Goal: Complete application form: Complete application form

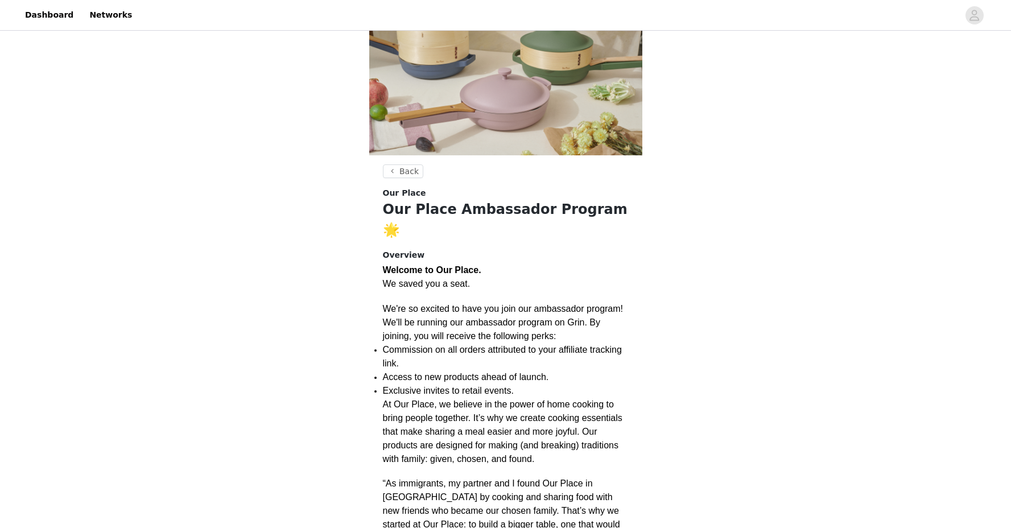
scroll to position [64, 0]
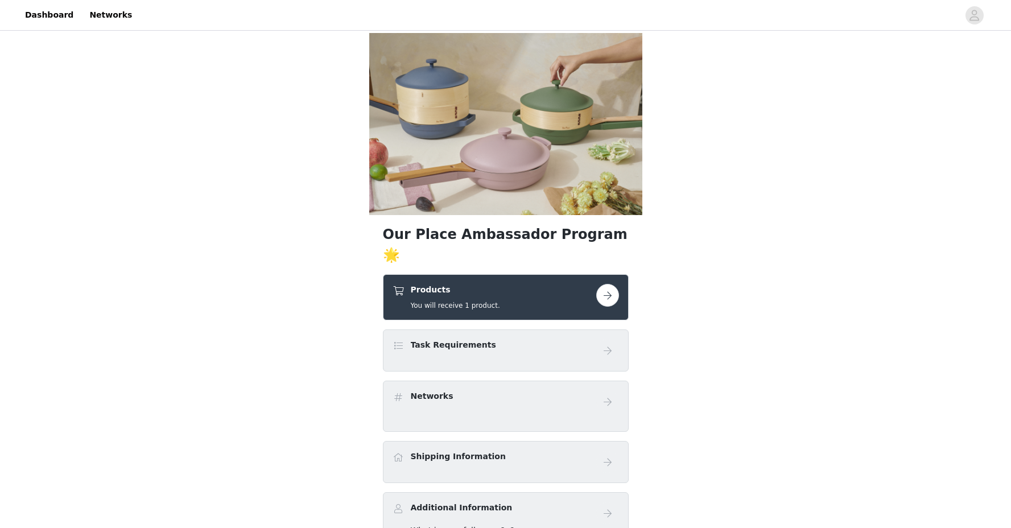
click at [611, 284] on button "button" at bounding box center [607, 295] width 23 height 23
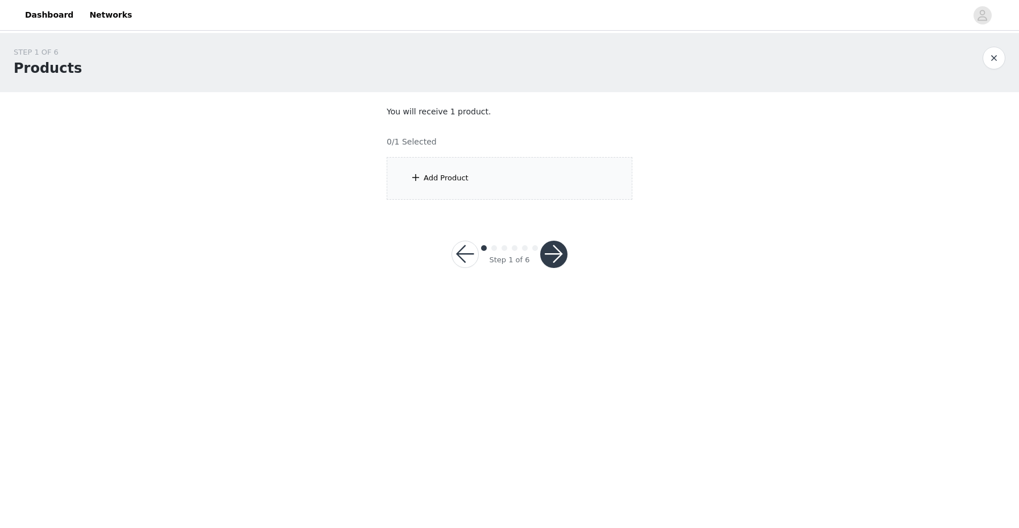
click at [515, 189] on div "Add Product" at bounding box center [510, 178] width 246 height 43
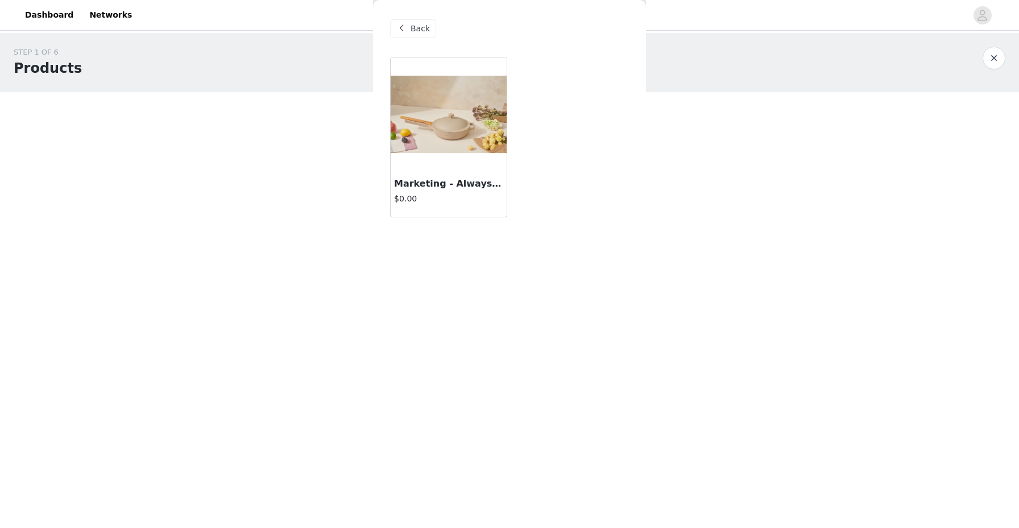
click at [459, 205] on div "$0.00" at bounding box center [448, 200] width 109 height 14
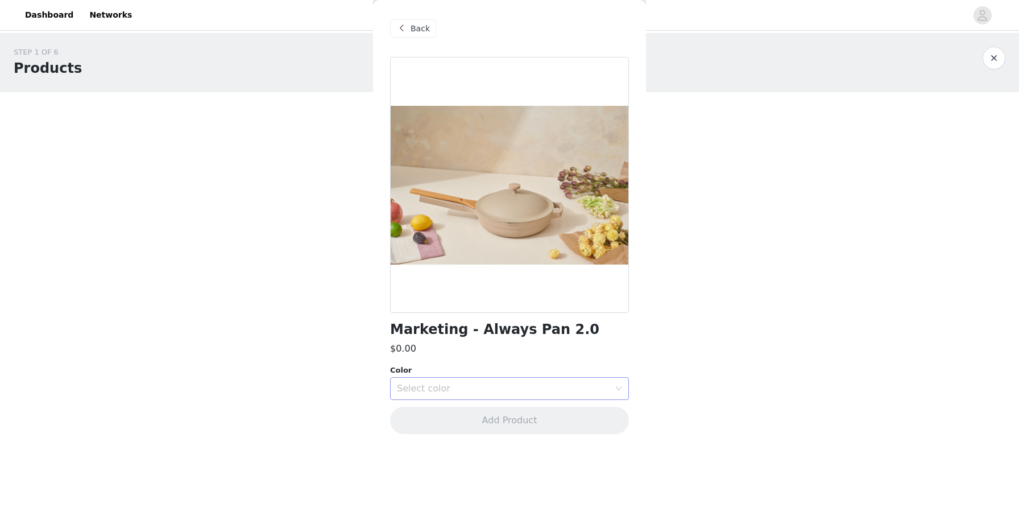
click at [449, 387] on div "Select color" at bounding box center [503, 388] width 213 height 11
click at [431, 485] on li "Char" at bounding box center [509, 486] width 239 height 18
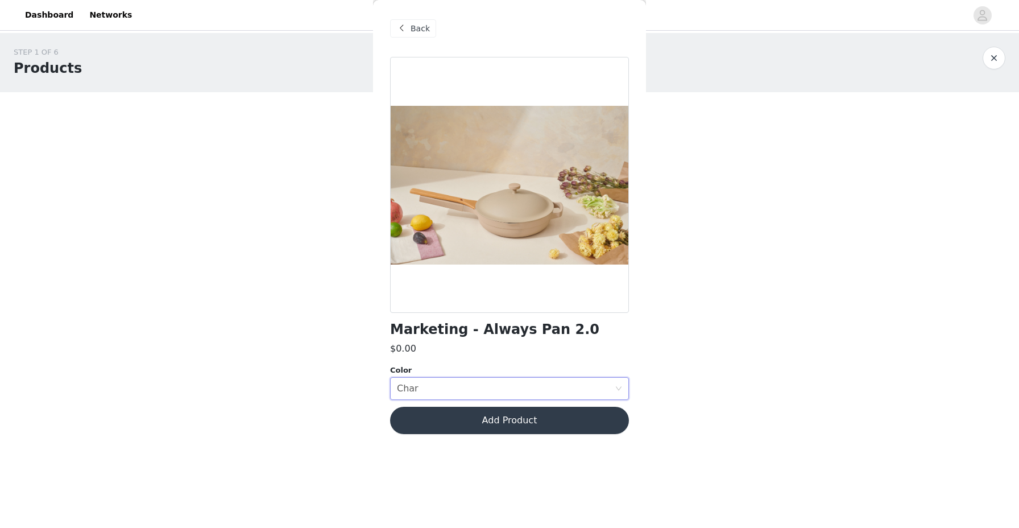
click at [473, 423] on button "Add Product" at bounding box center [509, 420] width 239 height 27
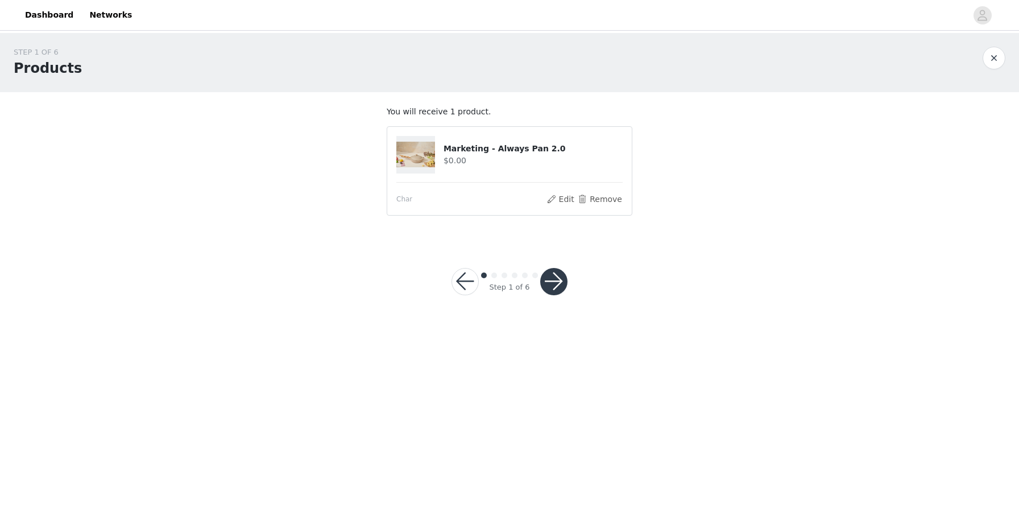
click at [558, 282] on button "button" at bounding box center [553, 281] width 27 height 27
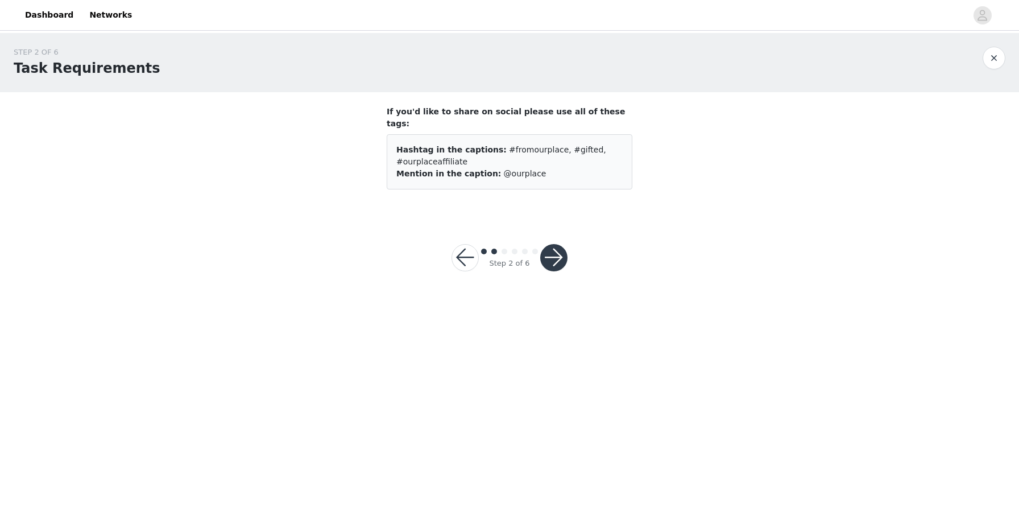
click at [555, 246] on button "button" at bounding box center [553, 257] width 27 height 27
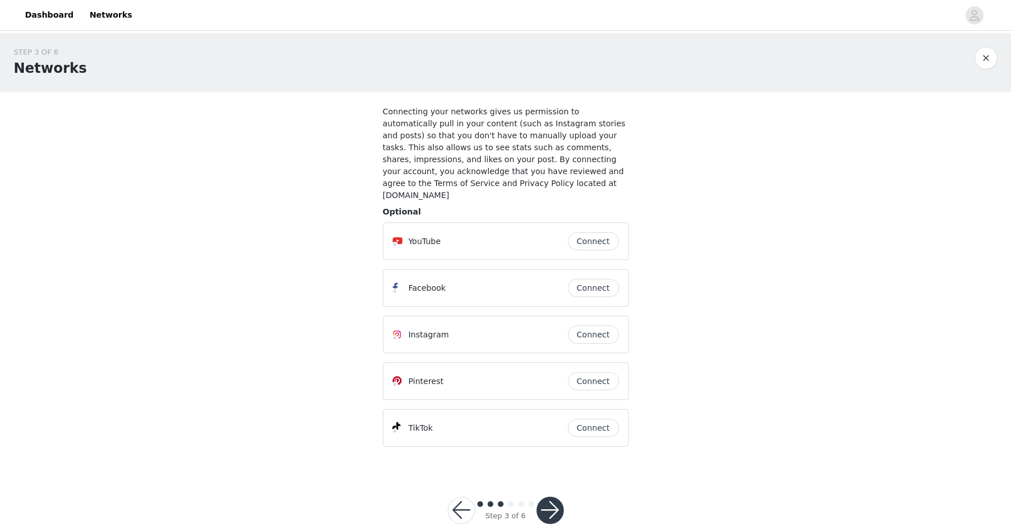
click at [588, 325] on button "Connect" at bounding box center [593, 334] width 51 height 18
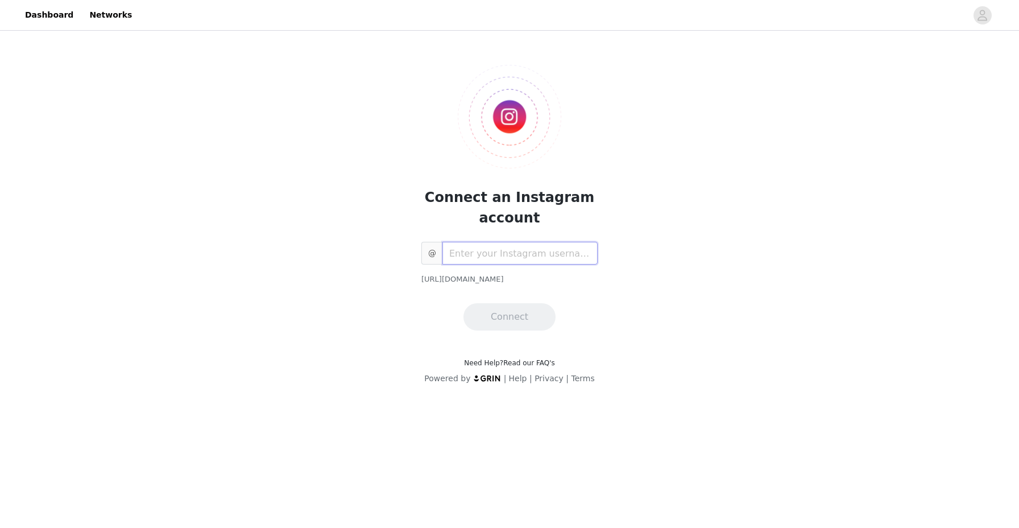
click at [512, 252] on input "text" at bounding box center [519, 253] width 155 height 23
type input "caviarcitizen"
click at [488, 301] on div "@ caviarcitizen https://www.instagram.com/caviarcitizen Connect" at bounding box center [509, 286] width 176 height 89
click at [490, 315] on button "Connect" at bounding box center [509, 316] width 92 height 27
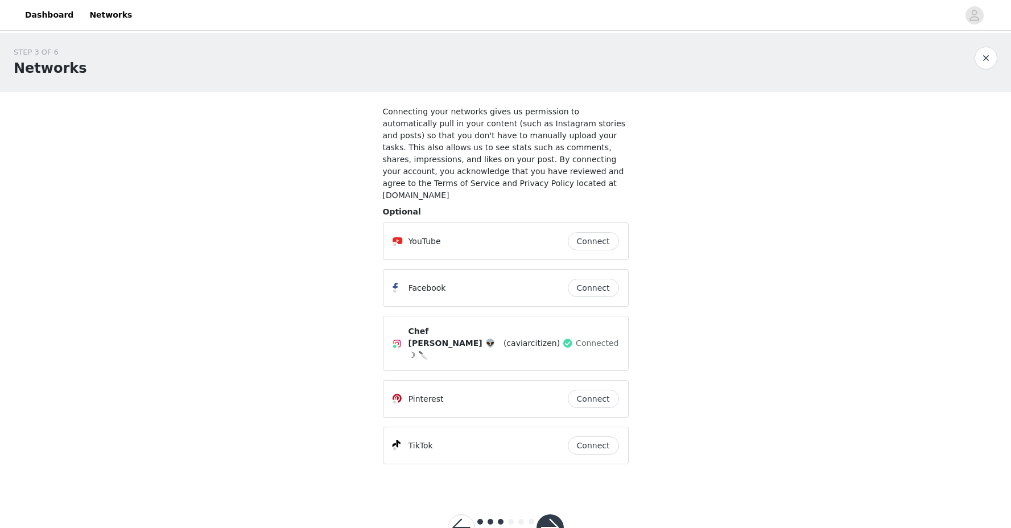
click at [595, 436] on button "Connect" at bounding box center [593, 445] width 51 height 18
click at [556, 514] on button "button" at bounding box center [549, 527] width 27 height 27
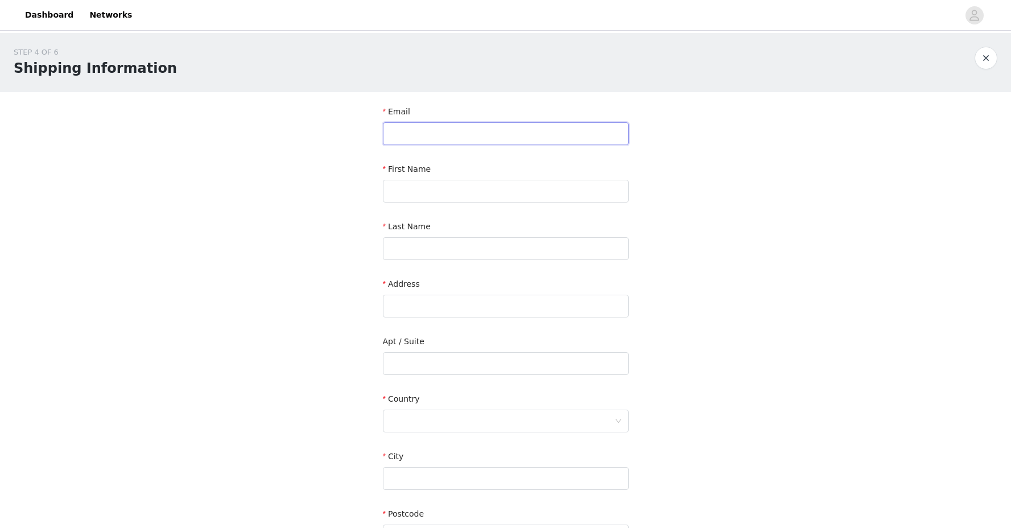
click at [521, 131] on input "text" at bounding box center [506, 133] width 246 height 23
type input "cindy@nevertellpr.com"
type input "Cindy"
type input "Fung"
type input "1510-150 Sudbury St"
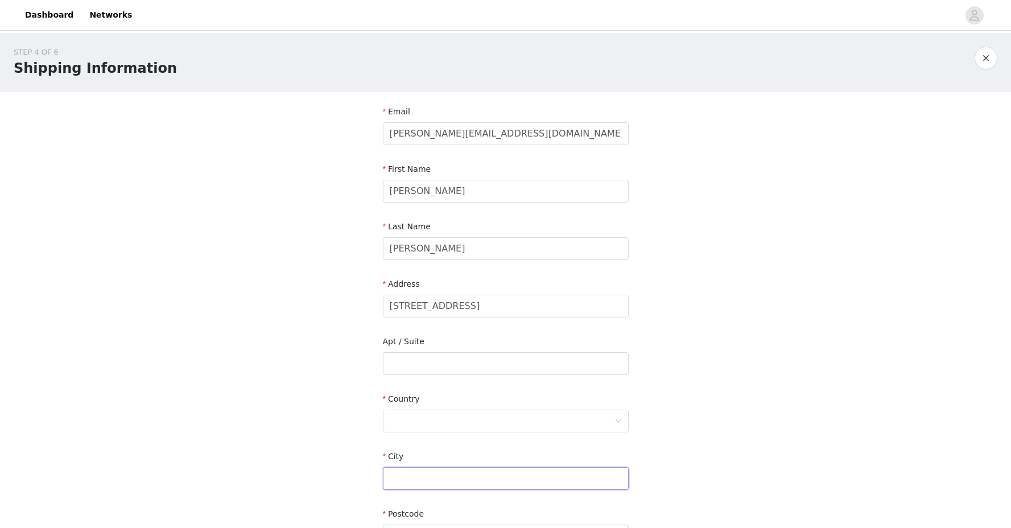
type input "Toronto"
type input "M6J3S8"
type input "6478642212"
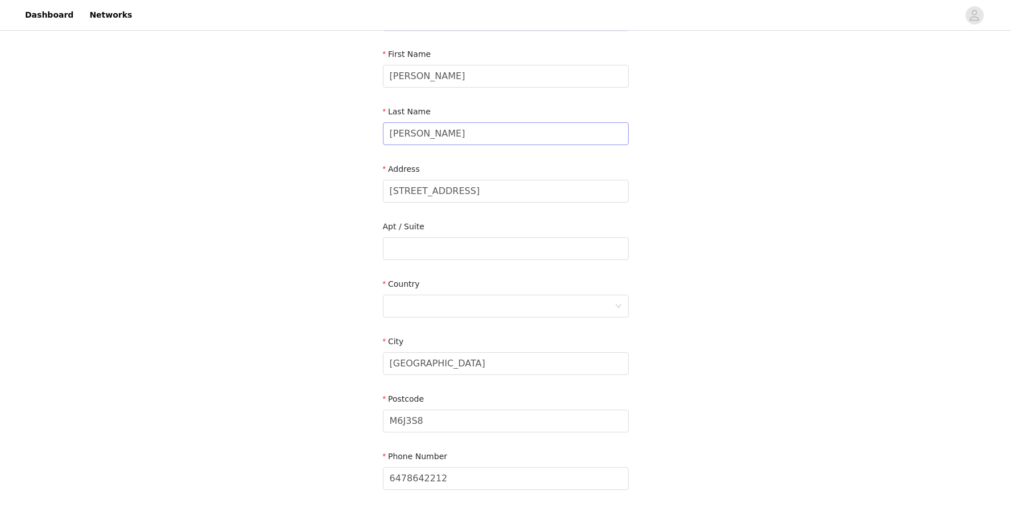
scroll to position [132, 0]
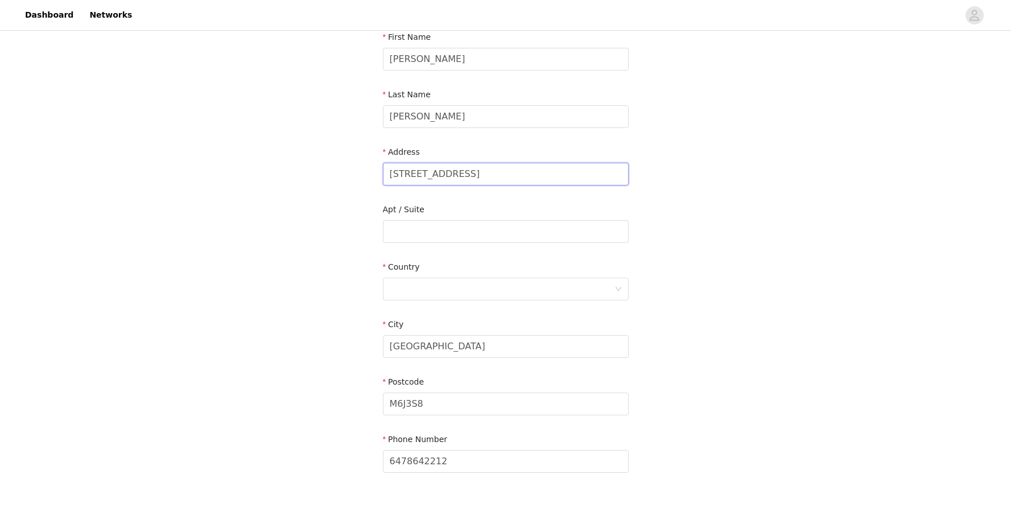
click at [473, 177] on input "1510-150 Sudbury St" at bounding box center [506, 174] width 246 height 23
click at [361, 357] on div "STEP 4 OF 6 Shipping Information Email cindy@nevertellpr.com First Name Cindy L…" at bounding box center [505, 202] width 1011 height 603
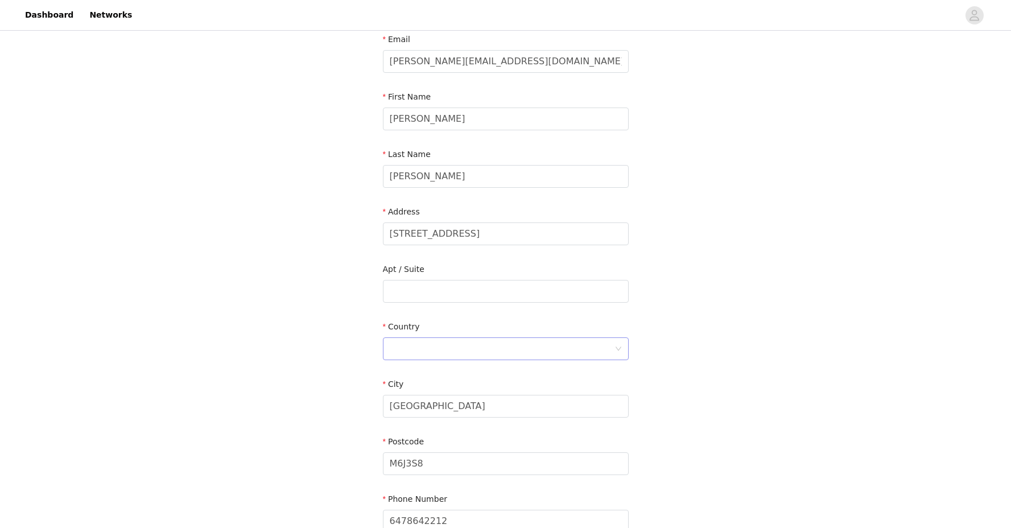
scroll to position [85, 0]
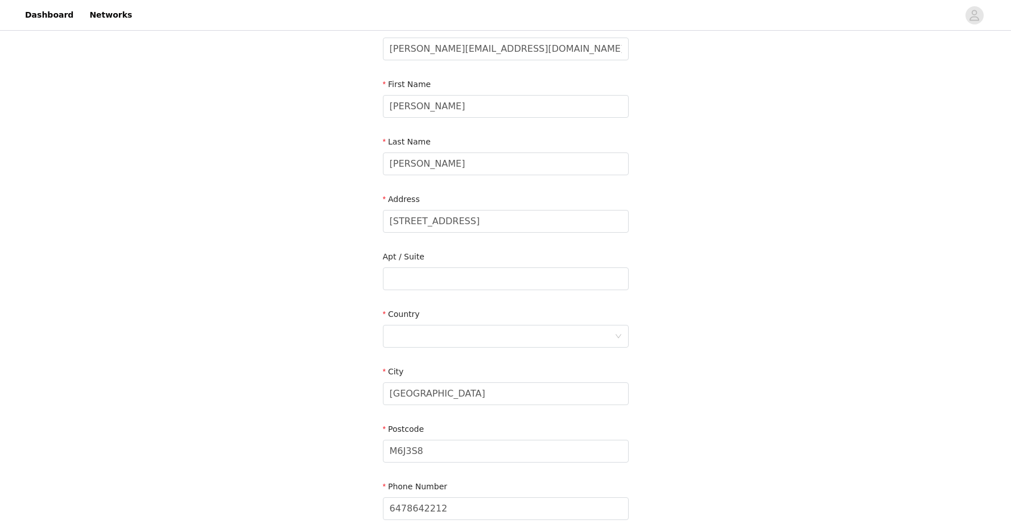
click at [420, 347] on div "Country" at bounding box center [506, 330] width 246 height 44
click at [420, 340] on div at bounding box center [502, 336] width 225 height 22
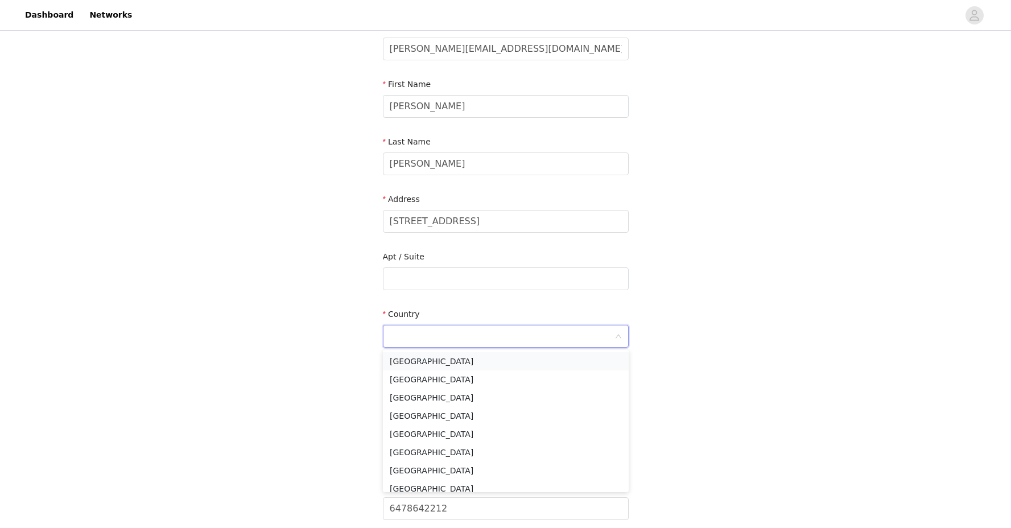
click at [420, 362] on li "[GEOGRAPHIC_DATA]" at bounding box center [506, 361] width 246 height 18
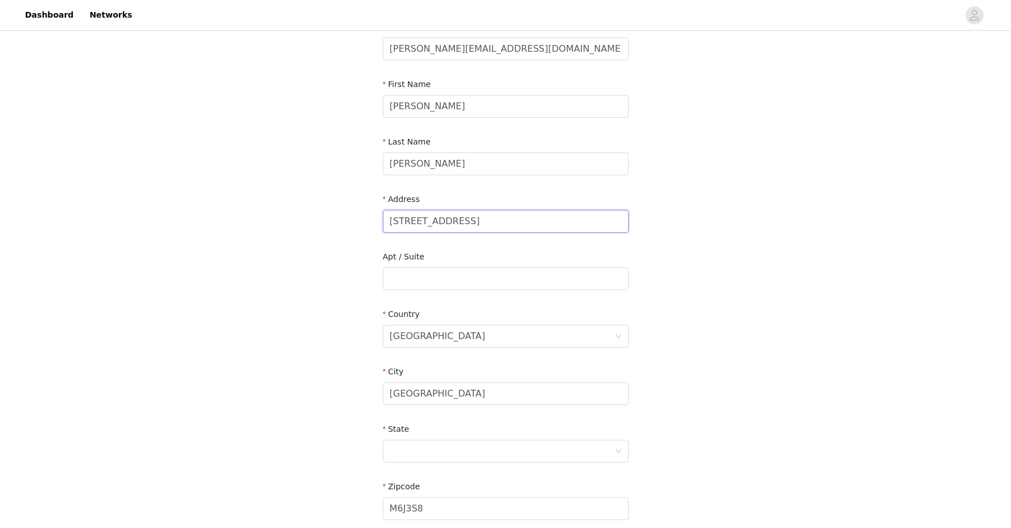
click at [443, 220] on input "1510-150 Sudbury St" at bounding box center [506, 221] width 246 height 23
click at [443, 221] on input "1510-150 Sudbury St" at bounding box center [506, 221] width 246 height 23
type input "1"
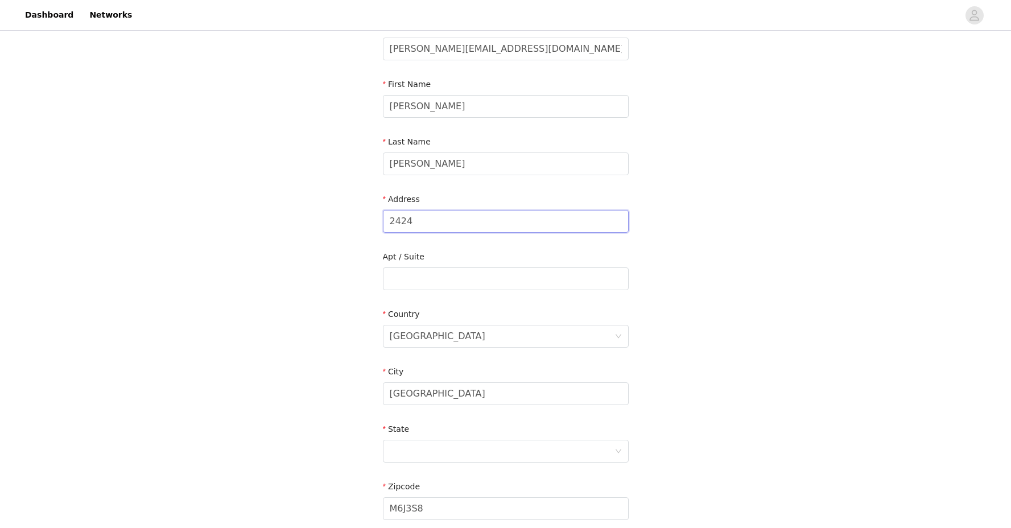
type input "2424 Wilshire Blvd"
type input "121"
click at [434, 391] on input "Toronto" at bounding box center [506, 393] width 246 height 23
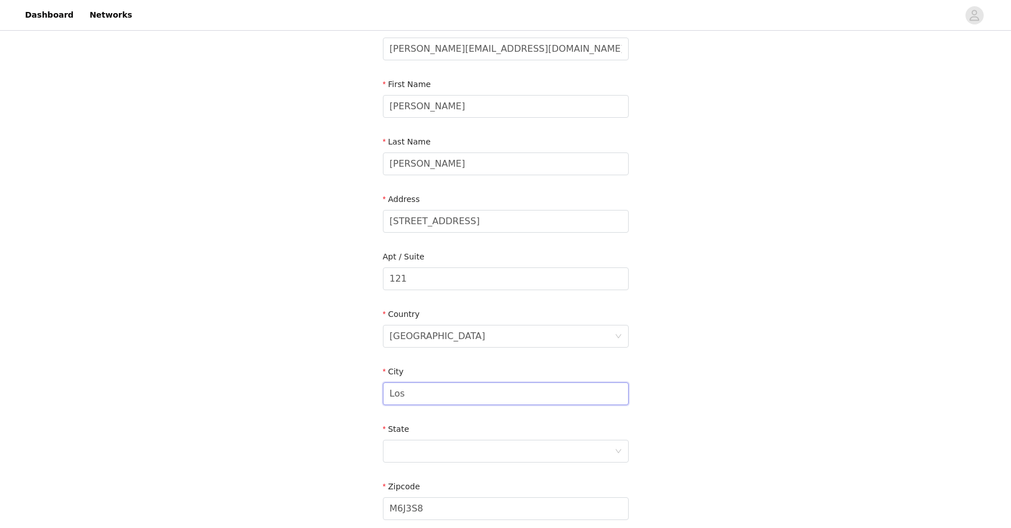
type input "Los Angeles"
click at [434, 454] on div at bounding box center [502, 451] width 225 height 22
type input "ca"
click at [433, 516] on li "California" at bounding box center [506, 512] width 246 height 18
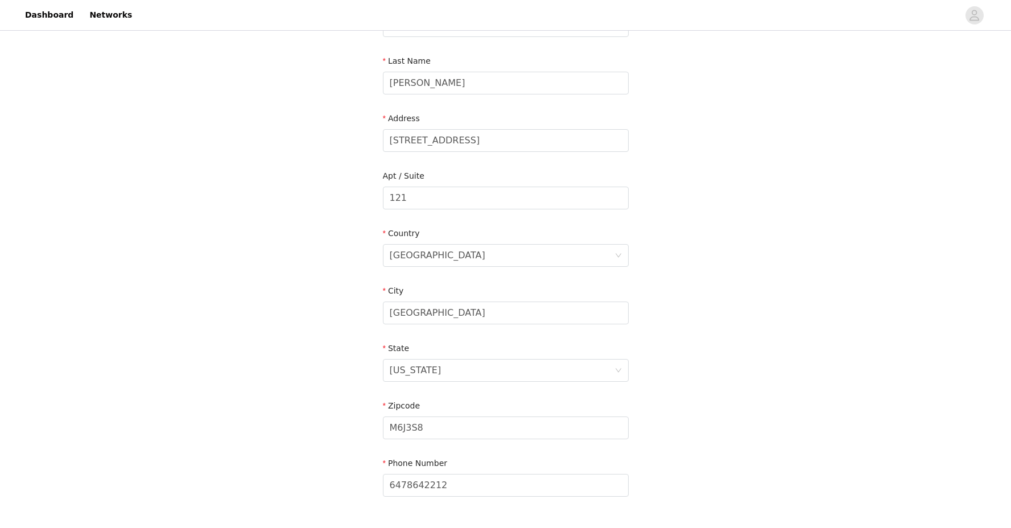
scroll to position [185, 0]
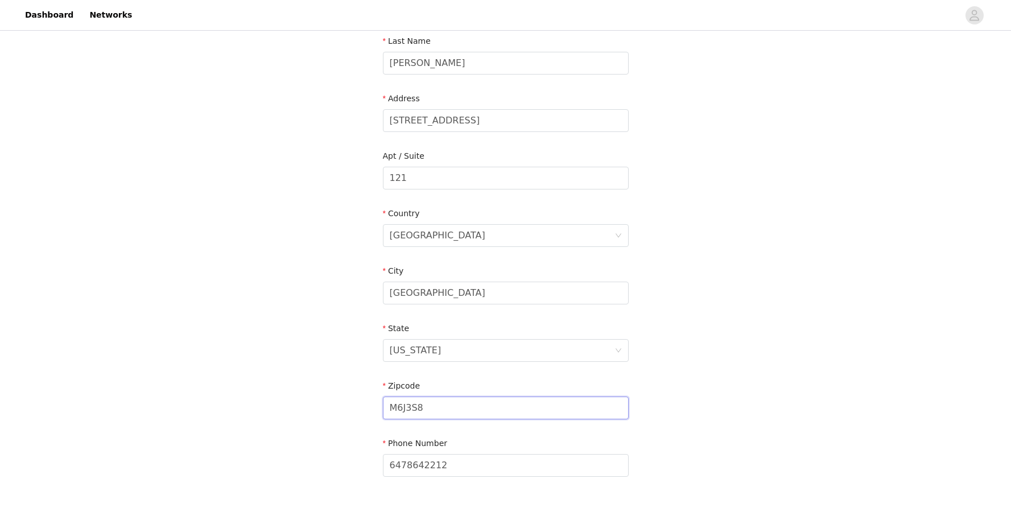
click at [424, 406] on input "M6J3S8" at bounding box center [506, 407] width 246 height 23
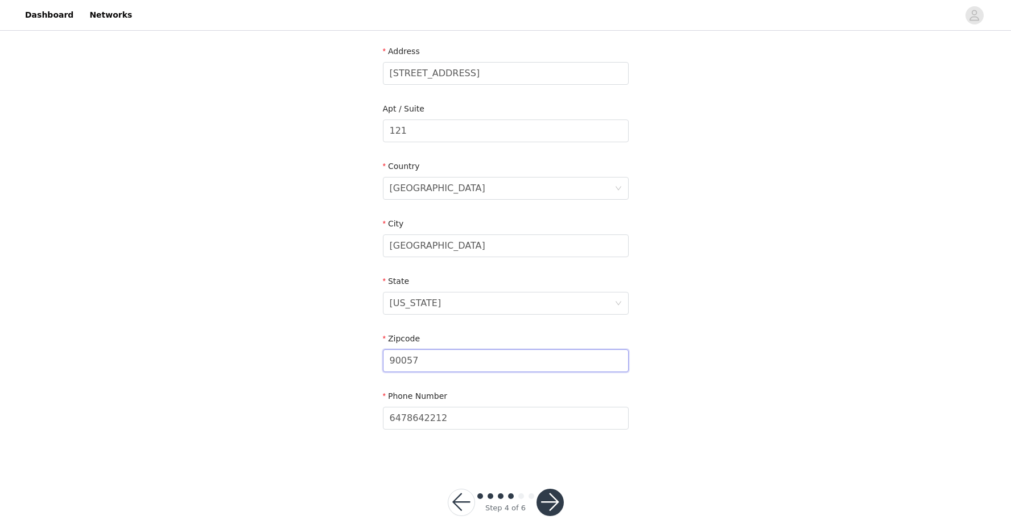
scroll to position [247, 0]
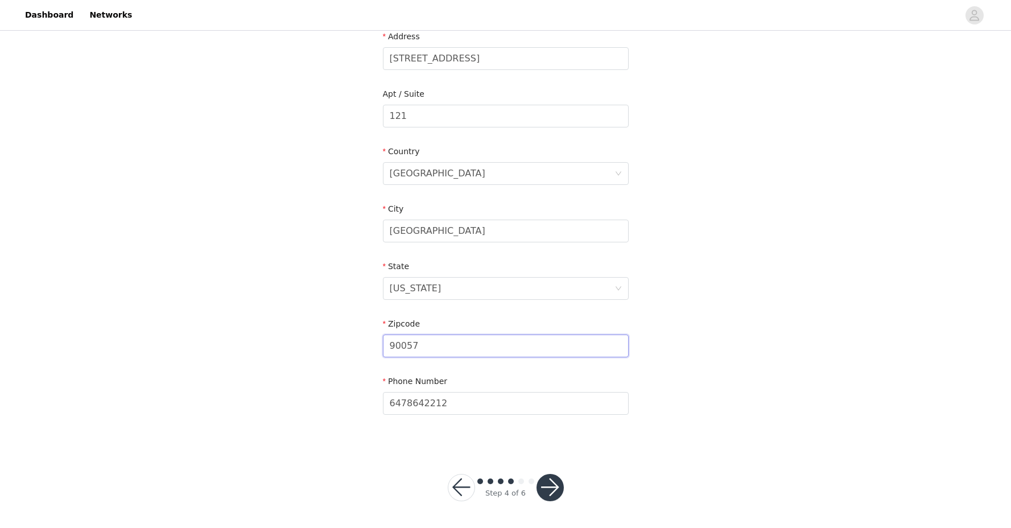
type input "90057"
click at [543, 478] on button "button" at bounding box center [549, 487] width 27 height 27
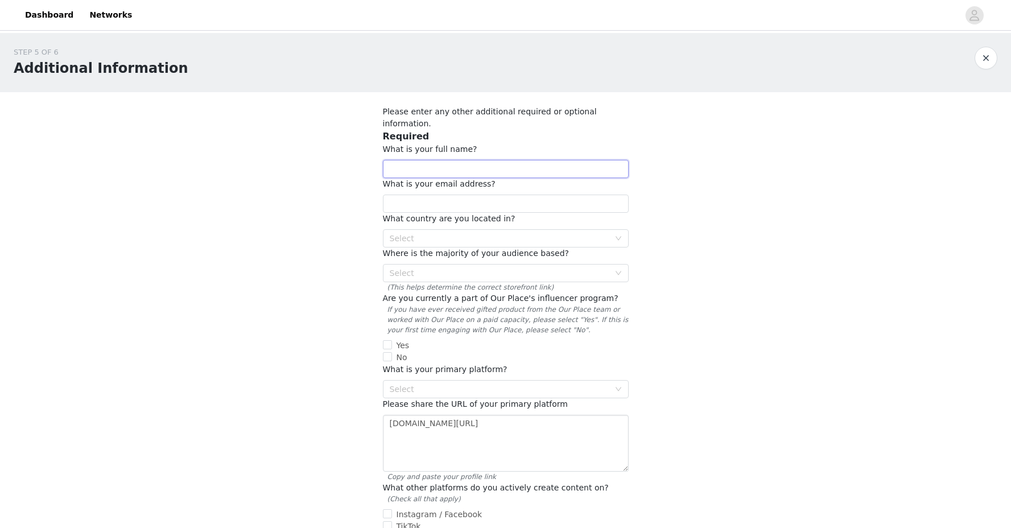
click at [528, 160] on input "text" at bounding box center [506, 169] width 246 height 18
type input "[PERSON_NAME]"
type input "cindy@nevertellpr.com"
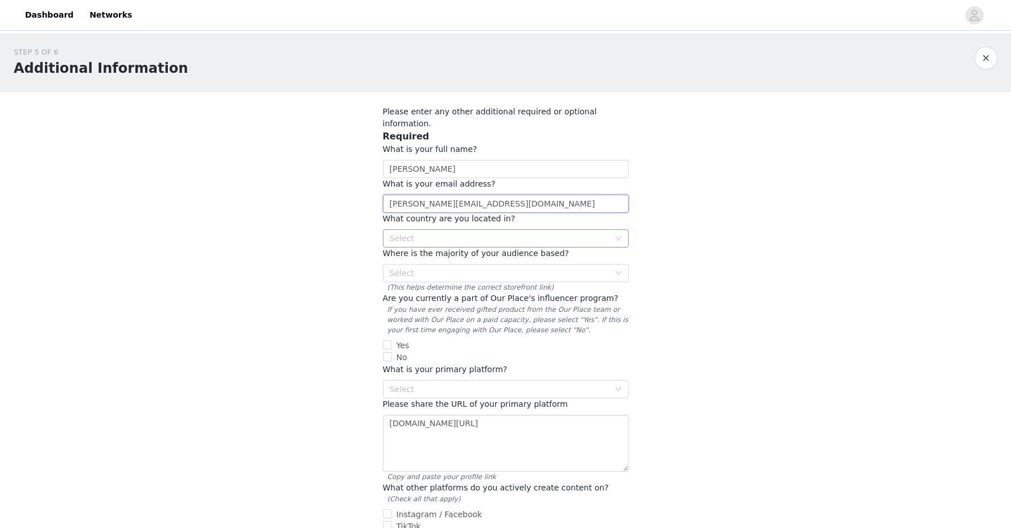
click at [487, 233] on div "Select" at bounding box center [500, 238] width 220 height 11
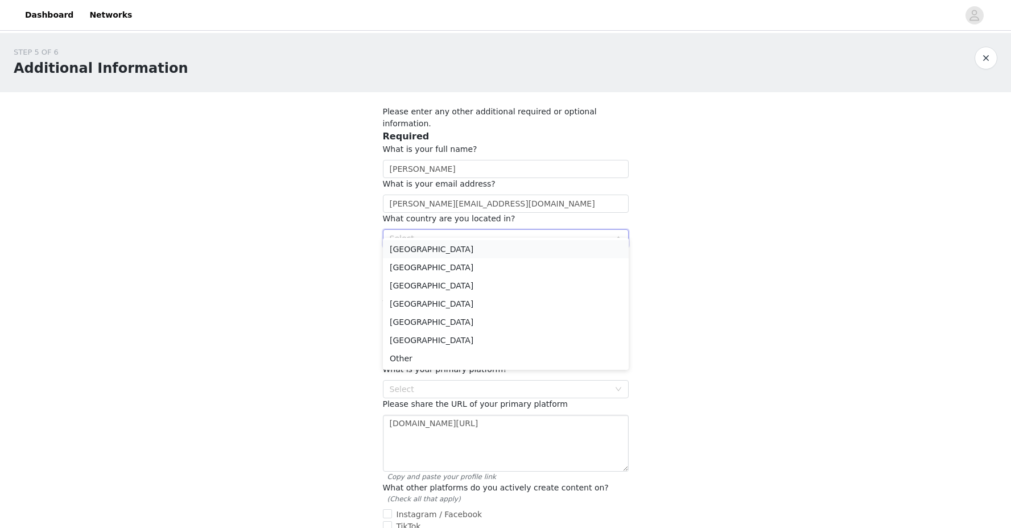
click at [466, 246] on li "[GEOGRAPHIC_DATA]" at bounding box center [506, 249] width 246 height 18
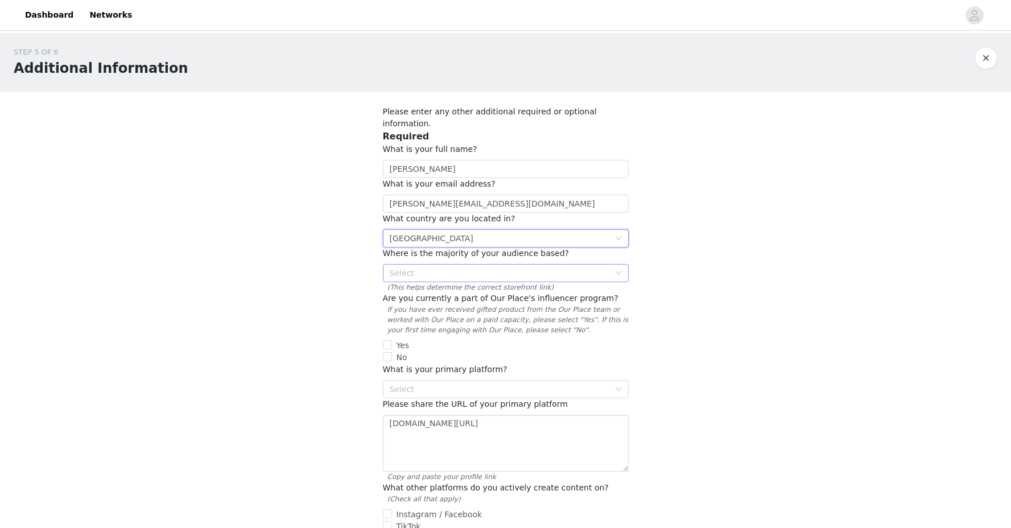
click at [461, 267] on div "Select" at bounding box center [500, 272] width 220 height 11
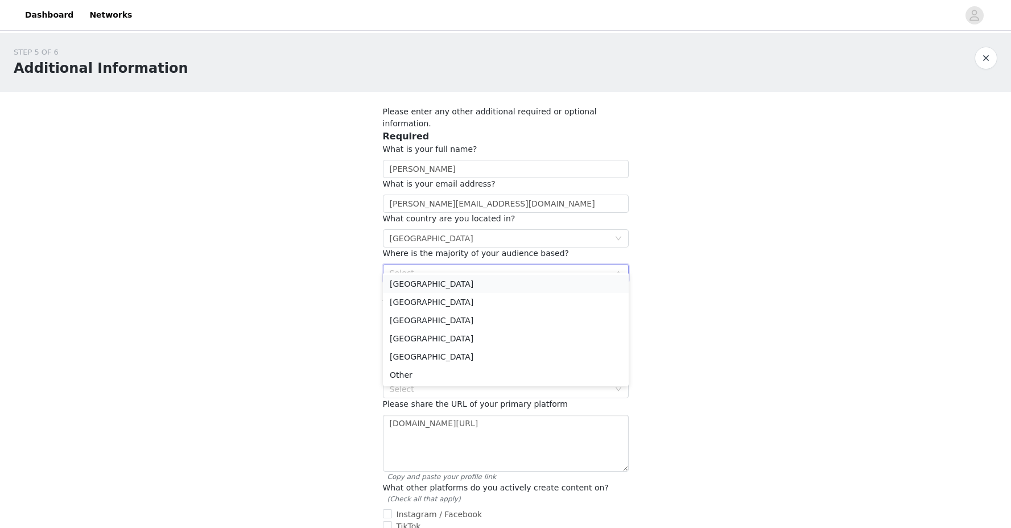
click at [449, 285] on li "[GEOGRAPHIC_DATA]" at bounding box center [506, 284] width 246 height 18
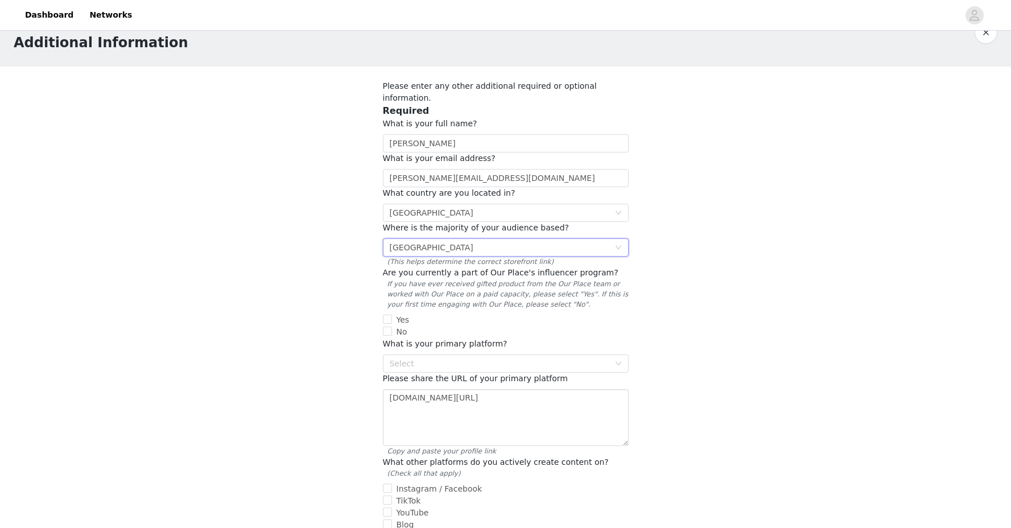
scroll to position [27, 0]
click at [390, 325] on input "No" at bounding box center [387, 329] width 9 height 9
checkbox input "true"
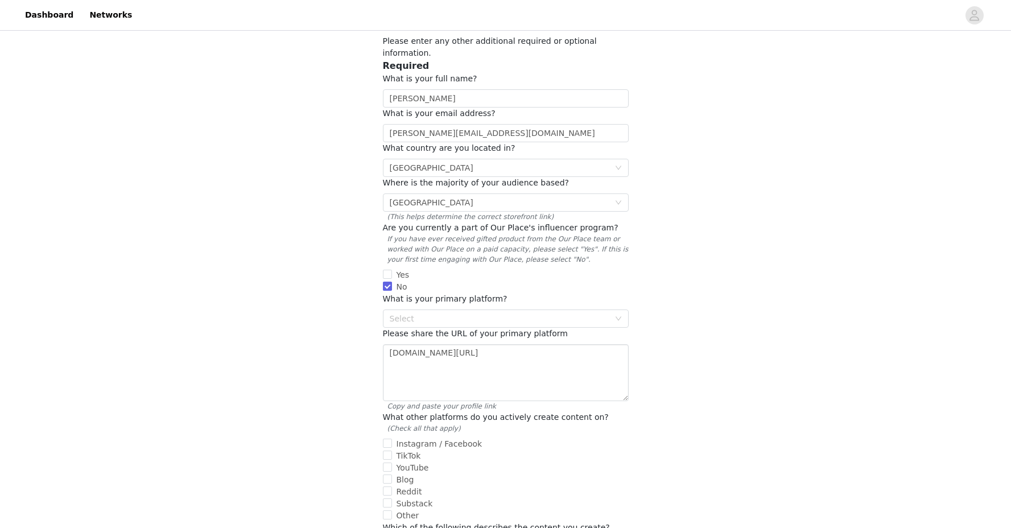
scroll to position [86, 0]
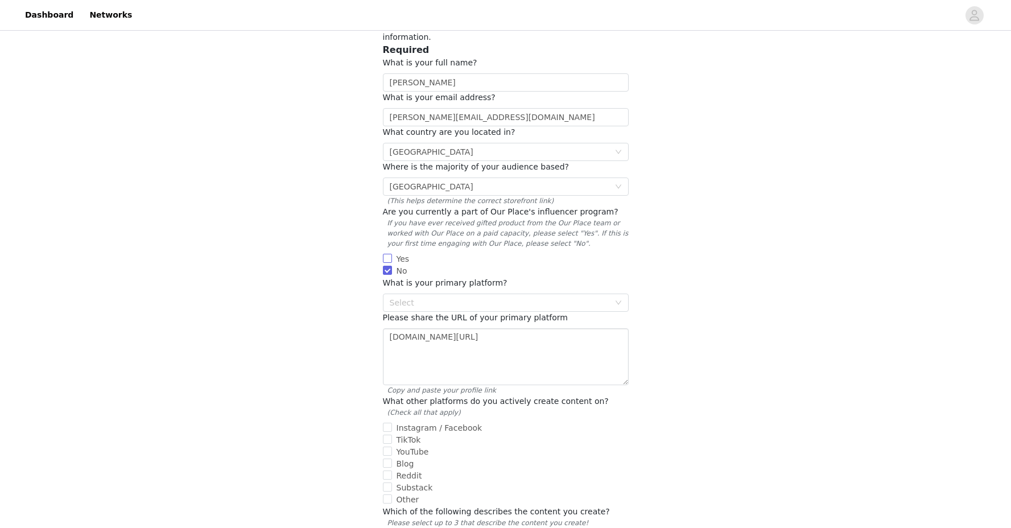
click at [390, 254] on input "Yes" at bounding box center [387, 258] width 9 height 9
checkbox input "true"
click at [394, 296] on div "Select" at bounding box center [502, 302] width 225 height 17
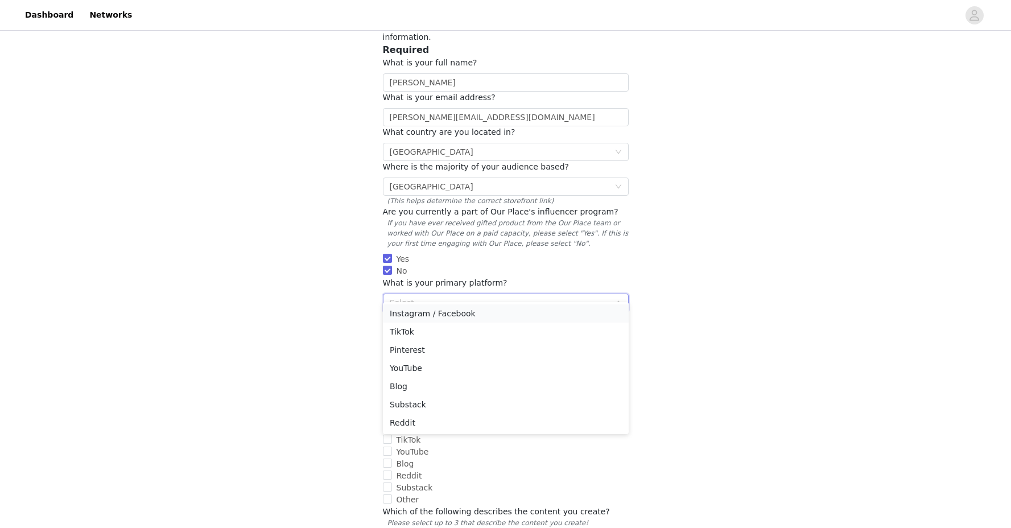
click at [400, 317] on li "Instagram / Facebook" at bounding box center [506, 313] width 246 height 18
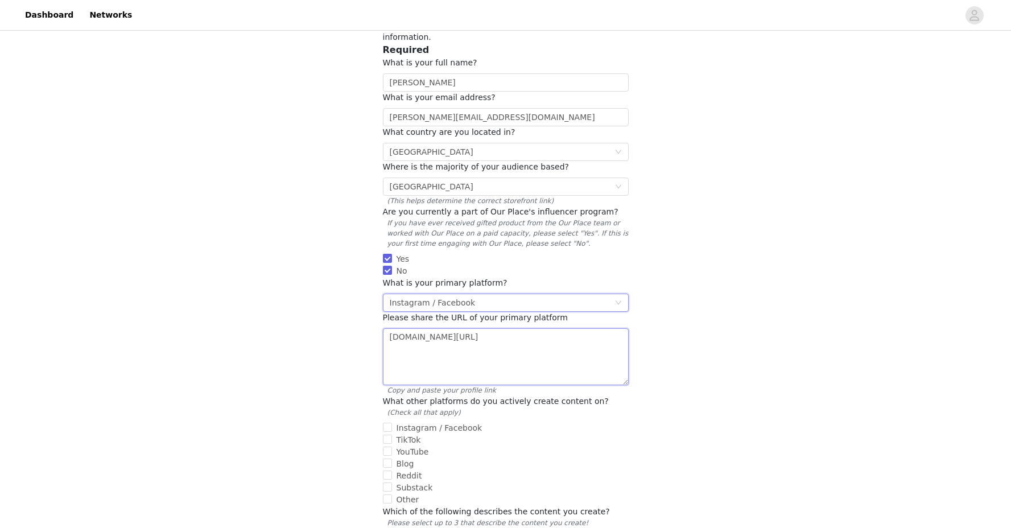
click at [400, 344] on textarea "www.instagram.com/caviarcitizen" at bounding box center [506, 356] width 246 height 57
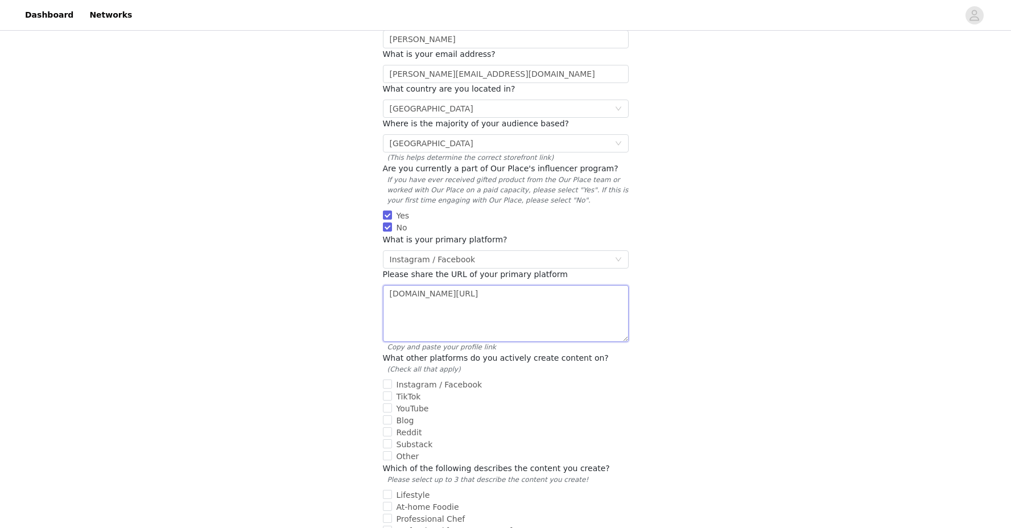
scroll to position [172, 0]
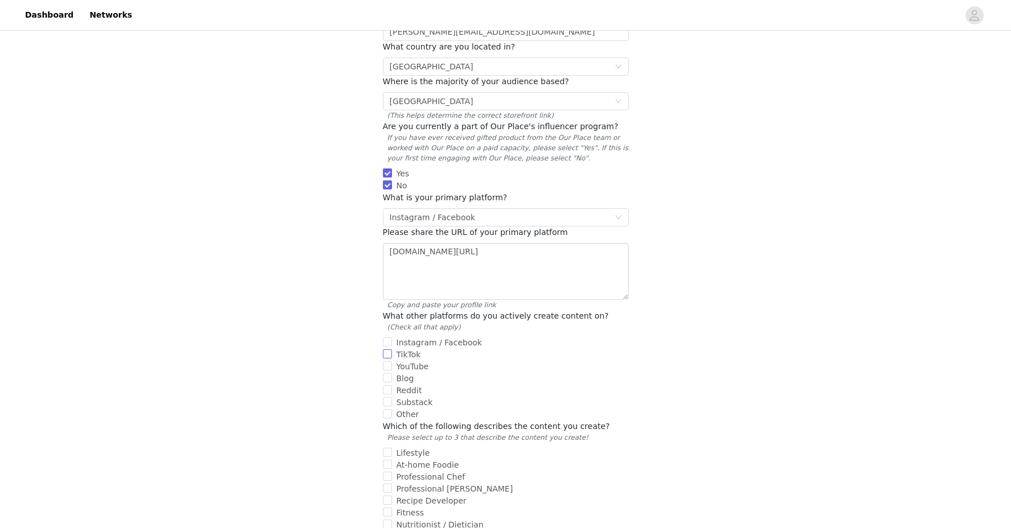
click at [388, 349] on input "TikTok" at bounding box center [387, 353] width 9 height 9
checkbox input "true"
click at [387, 361] on input "YouTube" at bounding box center [387, 365] width 9 height 9
checkbox input "true"
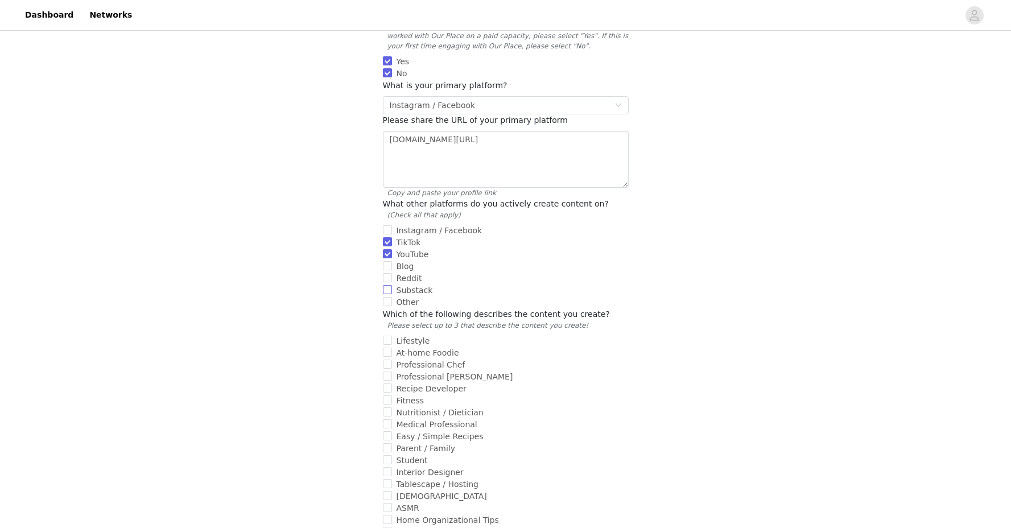
scroll to position [310, 0]
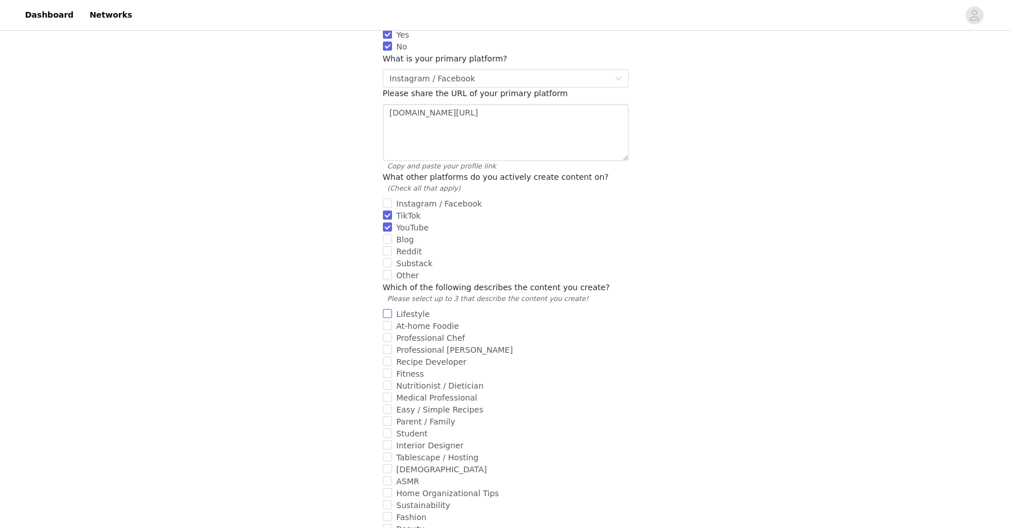
click at [385, 309] on input "Lifestyle" at bounding box center [387, 313] width 9 height 9
checkbox input "true"
click at [387, 333] on input "Professional Chef" at bounding box center [387, 337] width 9 height 9
checkbox input "true"
click at [388, 357] on input "Recipe Developer" at bounding box center [387, 361] width 9 height 9
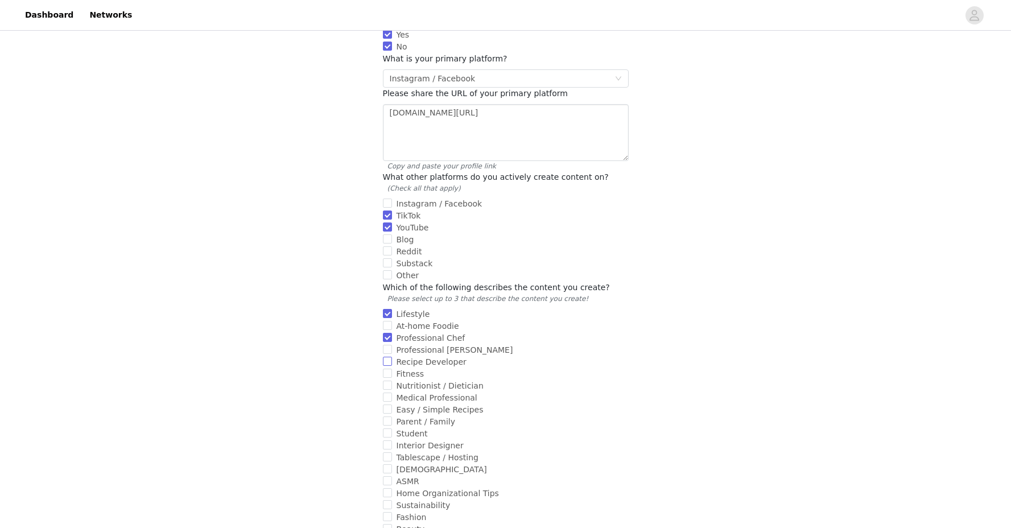
checkbox input "true"
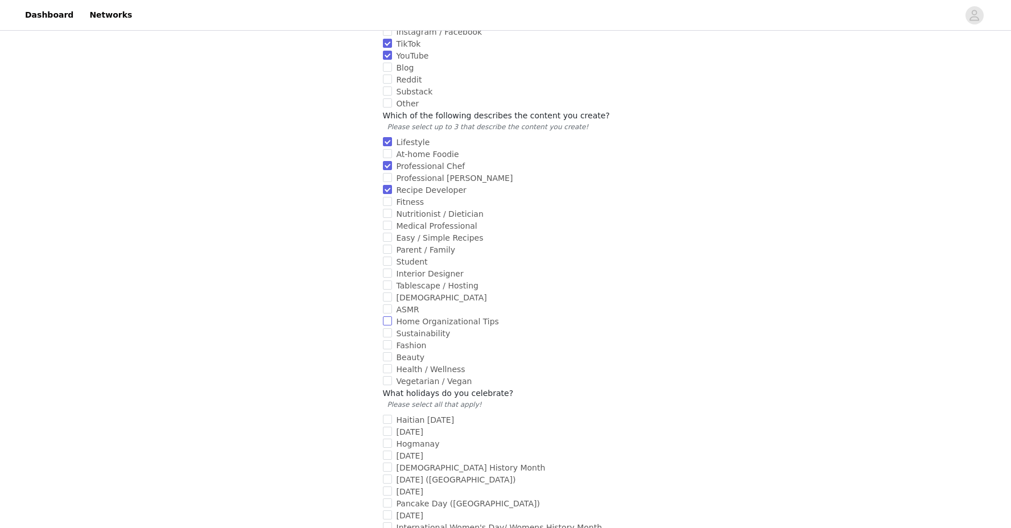
scroll to position [488, 0]
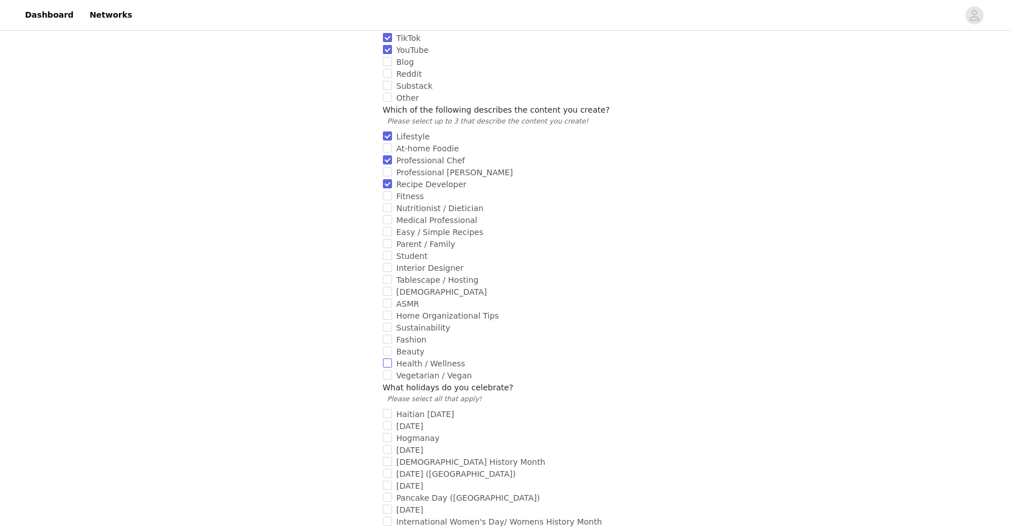
click at [387, 358] on label "Health / Wellness" at bounding box center [503, 364] width 241 height 12
click at [387, 358] on input "Health / Wellness" at bounding box center [387, 362] width 9 height 9
checkbox input "true"
click at [387, 346] on input "Beauty" at bounding box center [387, 350] width 9 height 9
checkbox input "true"
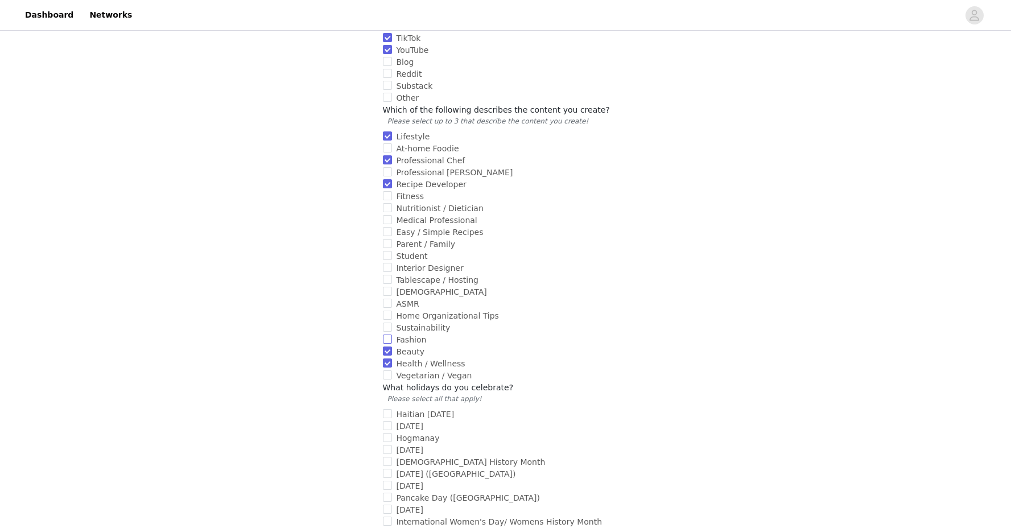
click at [387, 334] on input "Fashion" at bounding box center [387, 338] width 9 height 9
checkbox input "true"
click at [387, 310] on input "Home Organizational Tips" at bounding box center [387, 314] width 9 height 9
checkbox input "true"
click at [386, 370] on input "Vegetarian / Vegan" at bounding box center [387, 374] width 9 height 9
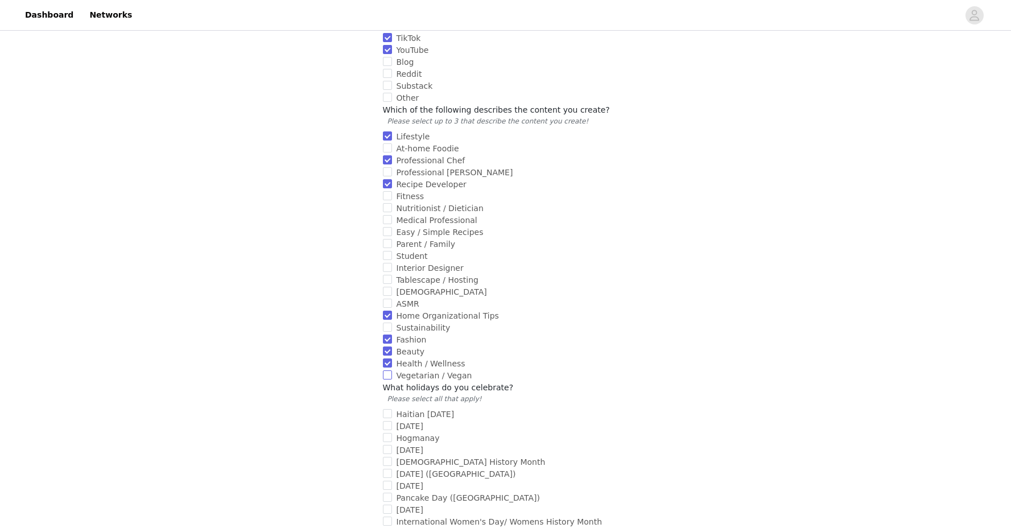
checkbox input "true"
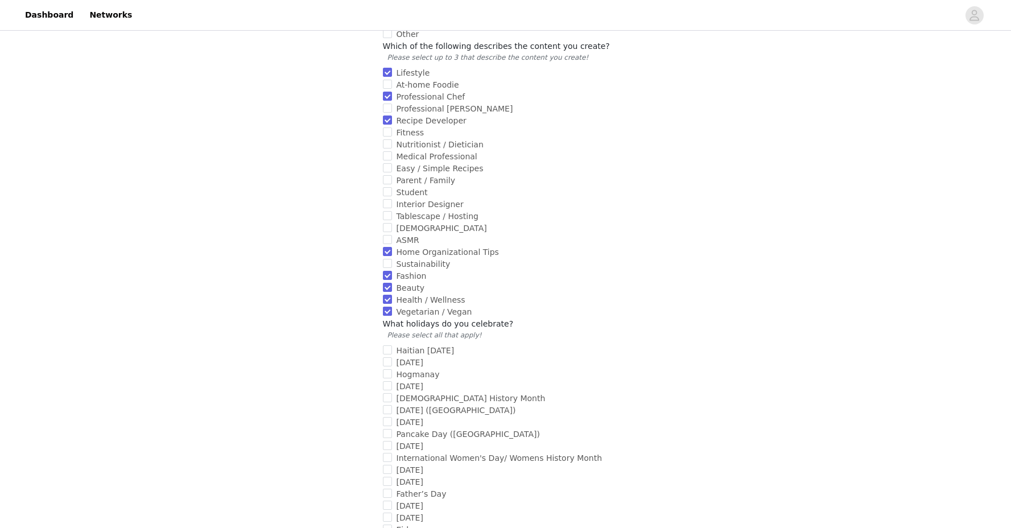
scroll to position [583, 0]
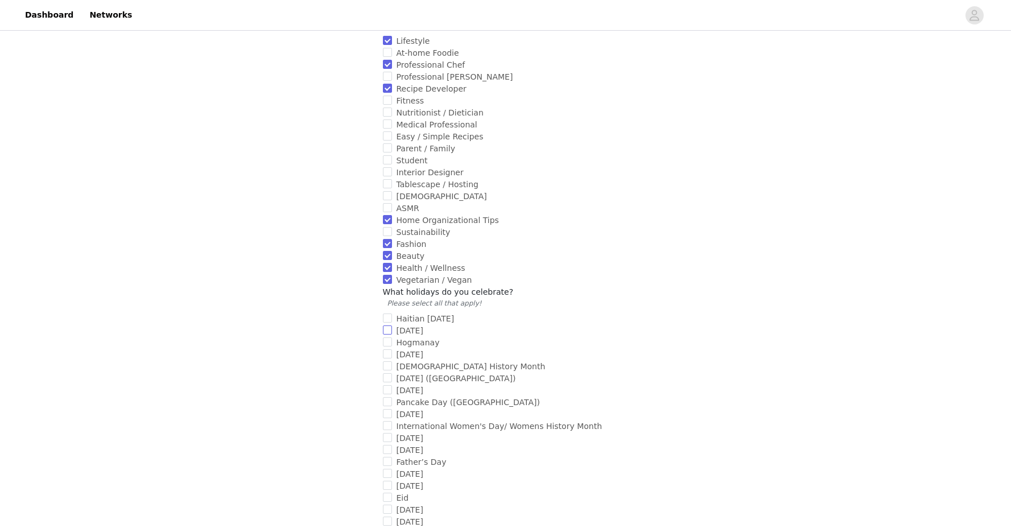
click at [387, 325] on label "New Year's Day" at bounding box center [503, 331] width 241 height 12
click at [387, 325] on input "New Year's Day" at bounding box center [387, 329] width 9 height 9
checkbox input "true"
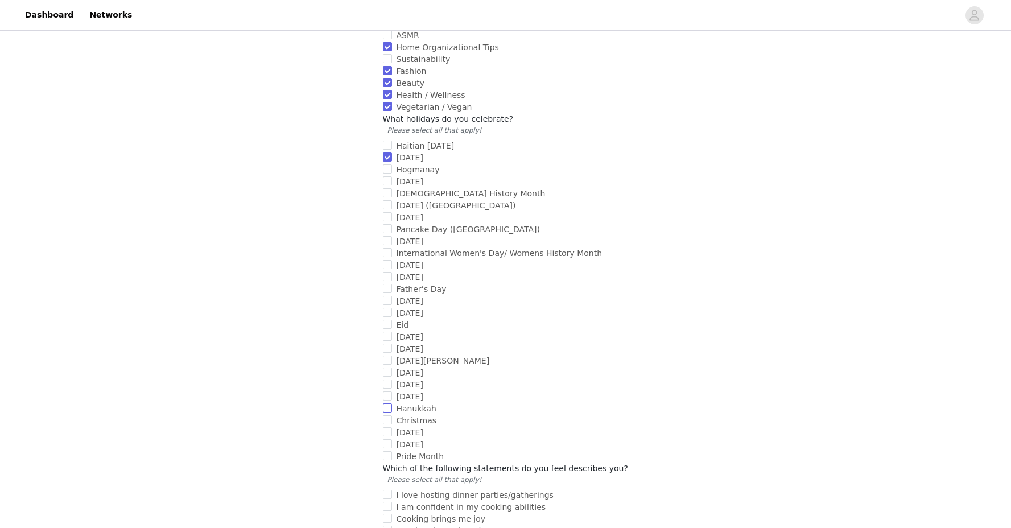
scroll to position [760, 0]
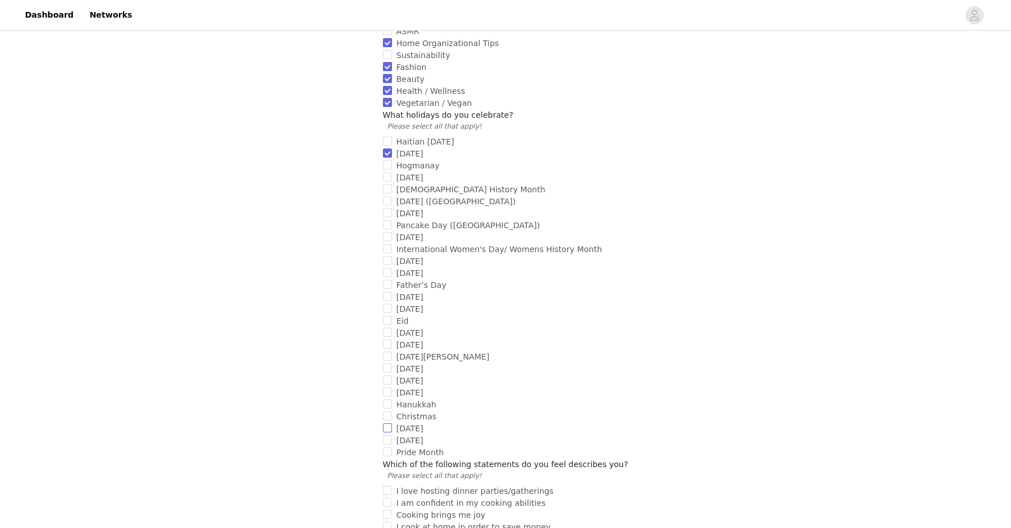
click at [384, 423] on input "Lunar New Year" at bounding box center [387, 427] width 9 height 9
checkbox input "true"
click at [384, 411] on input "Christmas" at bounding box center [387, 415] width 9 height 9
checkbox input "true"
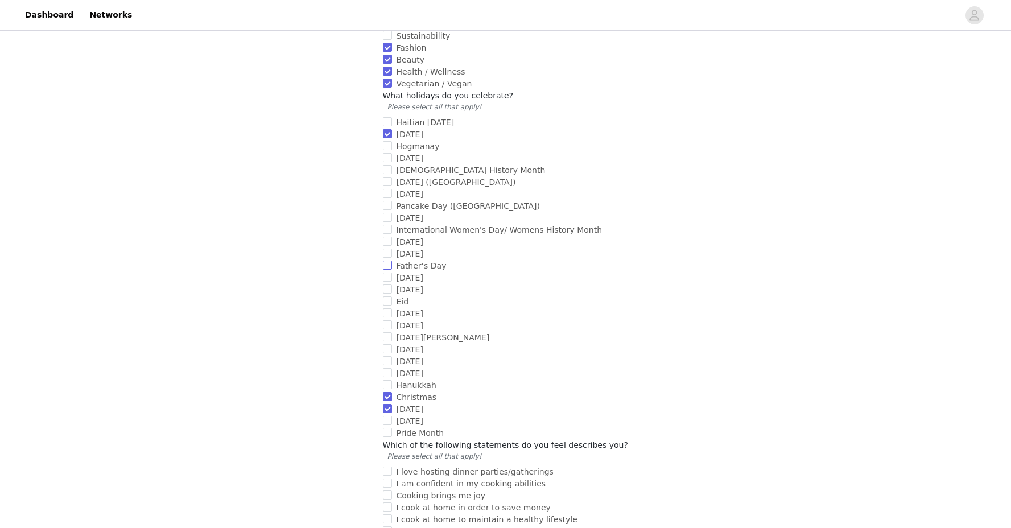
scroll to position [785, 0]
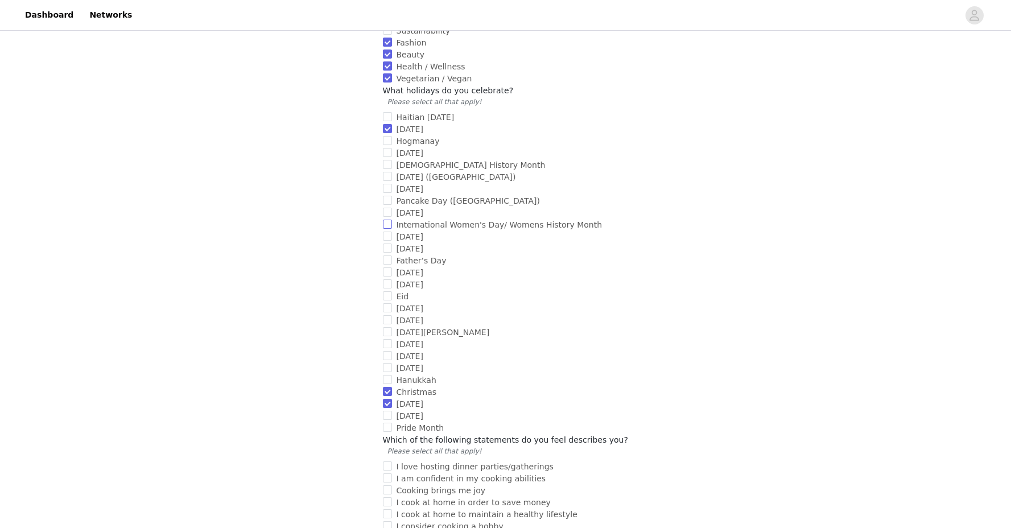
click at [391, 220] on input "International Women's Day/ Womens History Month" at bounding box center [387, 224] width 9 height 9
checkbox input "true"
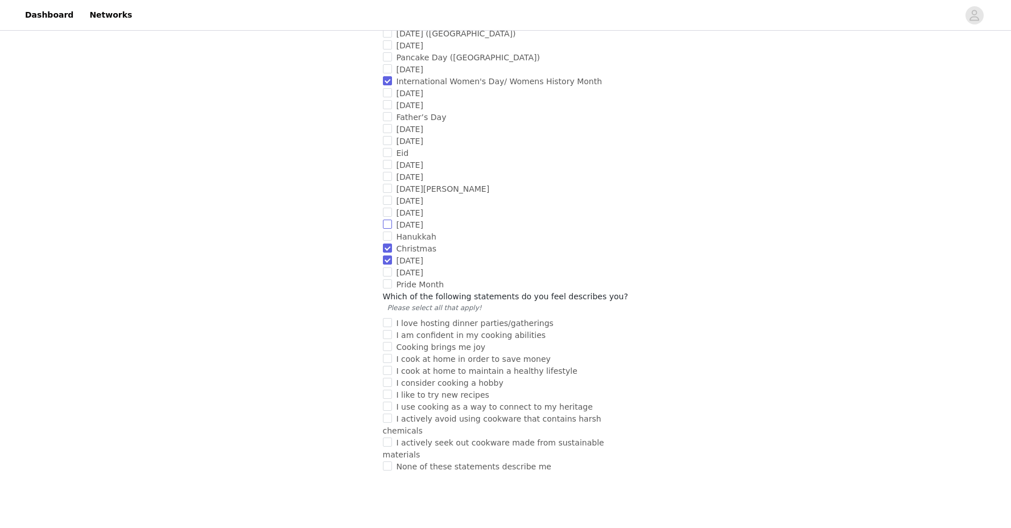
scroll to position [929, 0]
click at [386, 341] on input "Cooking brings me joy" at bounding box center [387, 345] width 9 height 9
checkbox input "true"
click at [387, 317] on input "I love hosting dinner parties/gatherings" at bounding box center [387, 321] width 9 height 9
checkbox input "true"
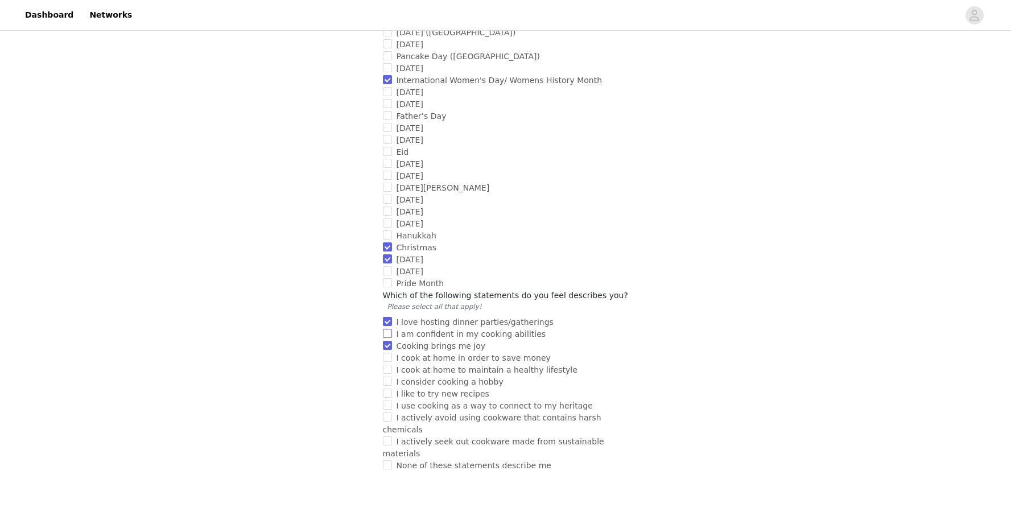
click at [386, 329] on input "I am confident in my cooking abilities" at bounding box center [387, 333] width 9 height 9
checkbox input "true"
click at [386, 353] on input "I cook at home in order to save money" at bounding box center [387, 357] width 9 height 9
checkbox input "true"
click at [387, 365] on input "I cook at home to maintain a healthy lifestyle" at bounding box center [387, 369] width 9 height 9
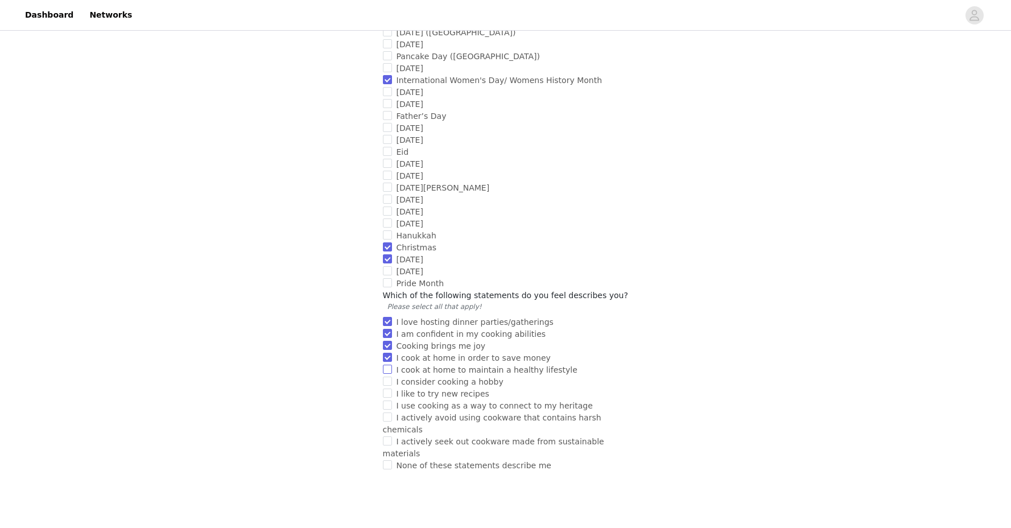
checkbox input "true"
click at [388, 376] on label "I consider cooking a hobby" at bounding box center [503, 382] width 241 height 12
click at [388, 376] on input "I consider cooking a hobby" at bounding box center [387, 380] width 9 height 9
checkbox input "true"
click at [388, 388] on input "I like to try new recipes" at bounding box center [387, 392] width 9 height 9
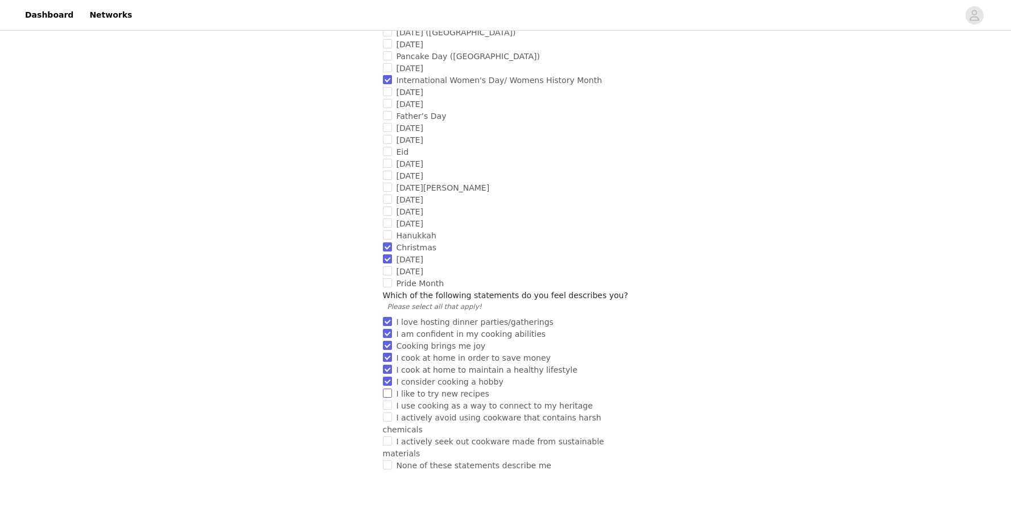
checkbox input "true"
click at [388, 400] on input "I use cooking as a way to connect to my heritage" at bounding box center [387, 404] width 9 height 9
checkbox input "true"
click at [389, 412] on input "I actively avoid using cookware that contains harsh chemicals" at bounding box center [387, 416] width 9 height 9
checkbox input "true"
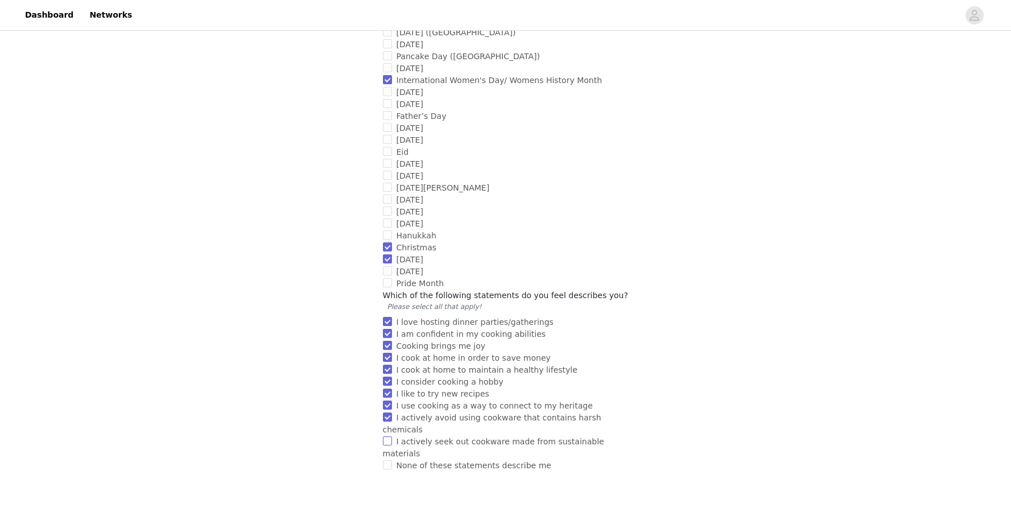
click at [386, 436] on input "I actively seek out cookware made from sustainable materials" at bounding box center [387, 440] width 9 height 9
checkbox input "true"
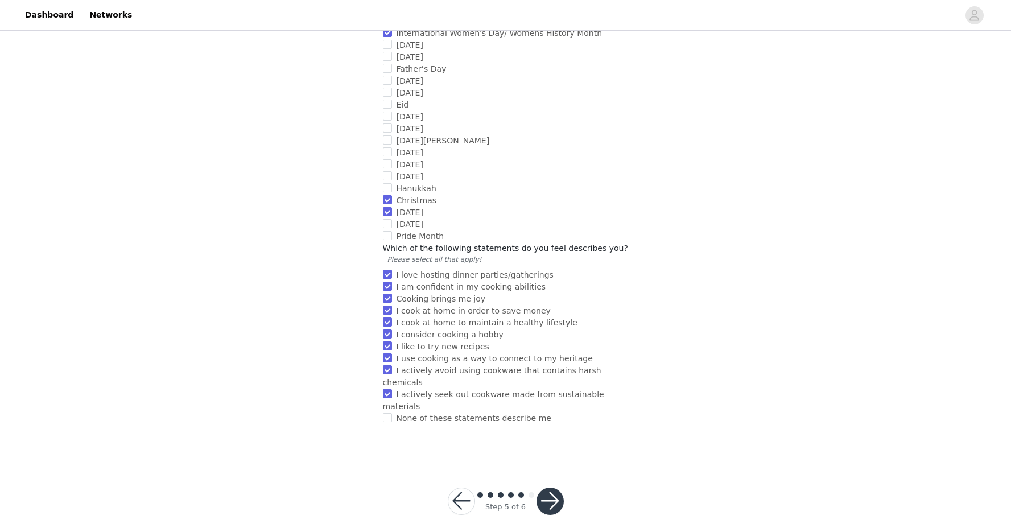
scroll to position [978, 0]
click at [548, 487] on button "button" at bounding box center [549, 499] width 27 height 27
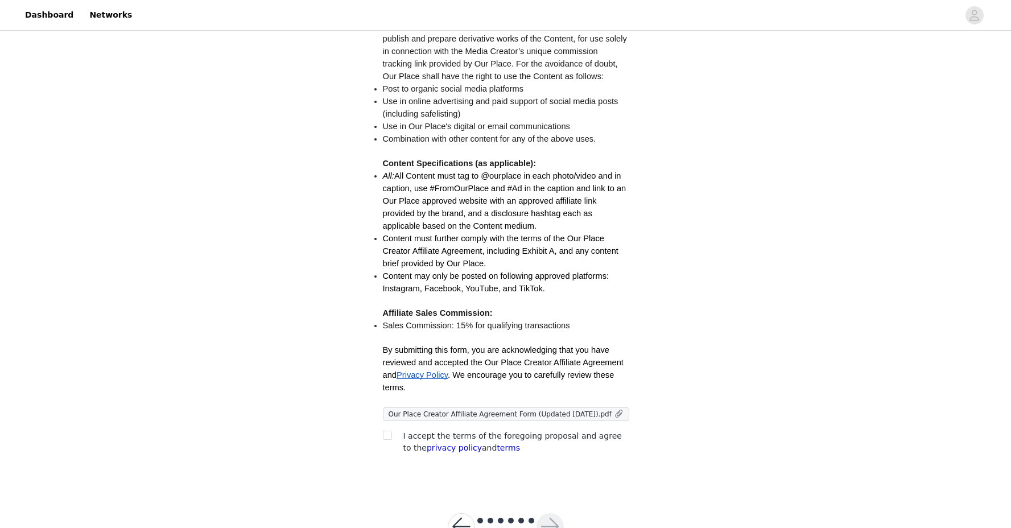
scroll to position [194, 0]
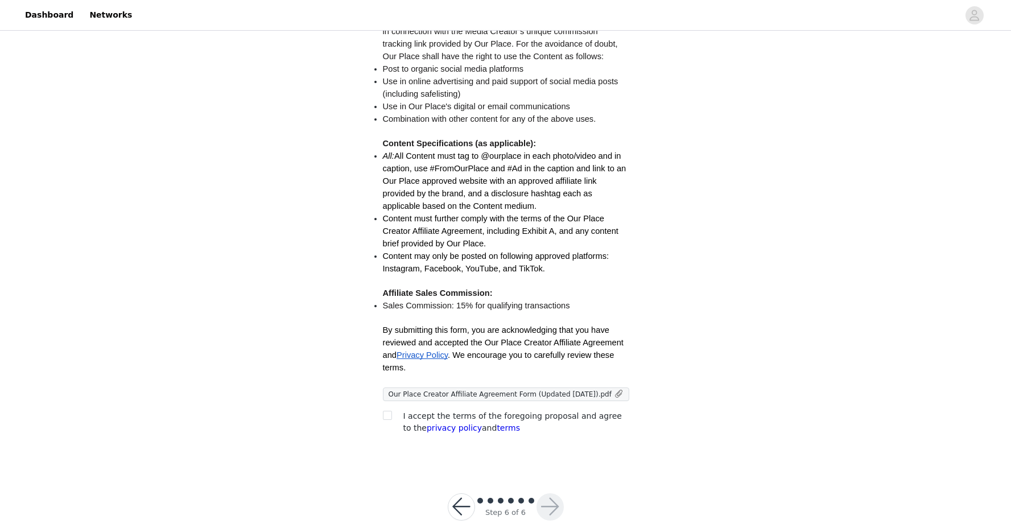
click at [462, 413] on span "I accept the terms of the foregoing proposal and agree to the privacy policy an…" at bounding box center [512, 421] width 218 height 21
click at [383, 417] on input "checkbox" at bounding box center [387, 415] width 8 height 8
checkbox input "true"
click at [547, 512] on button "button" at bounding box center [549, 506] width 27 height 27
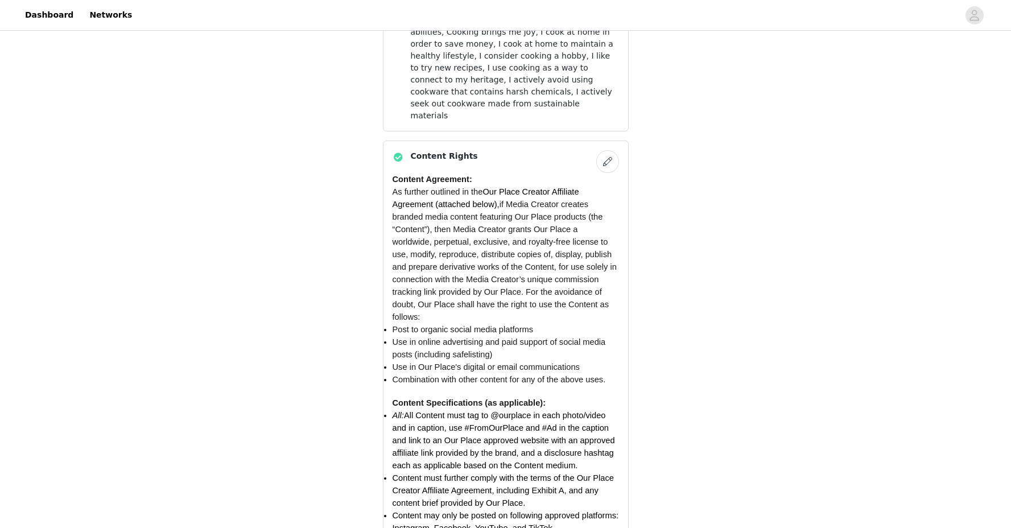
scroll to position [922, 0]
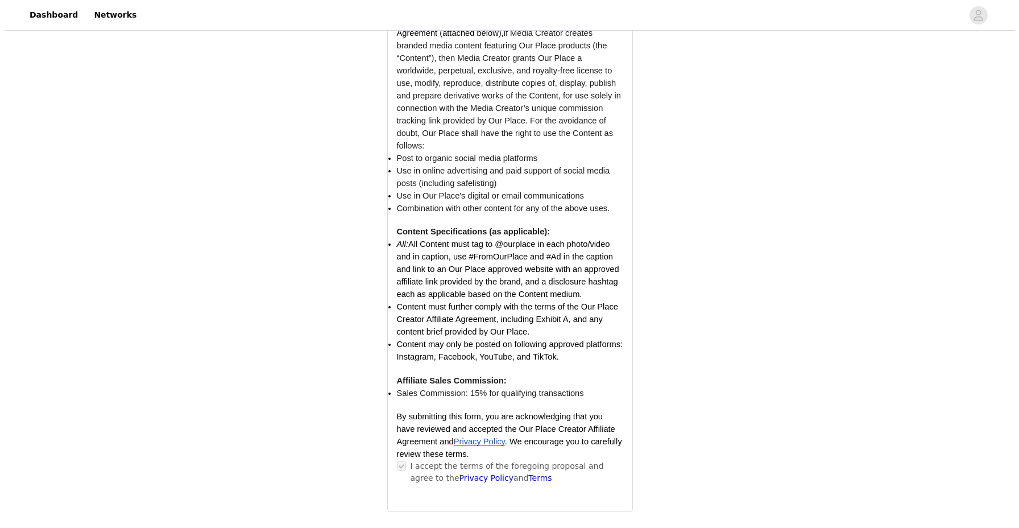
scroll to position [0, 0]
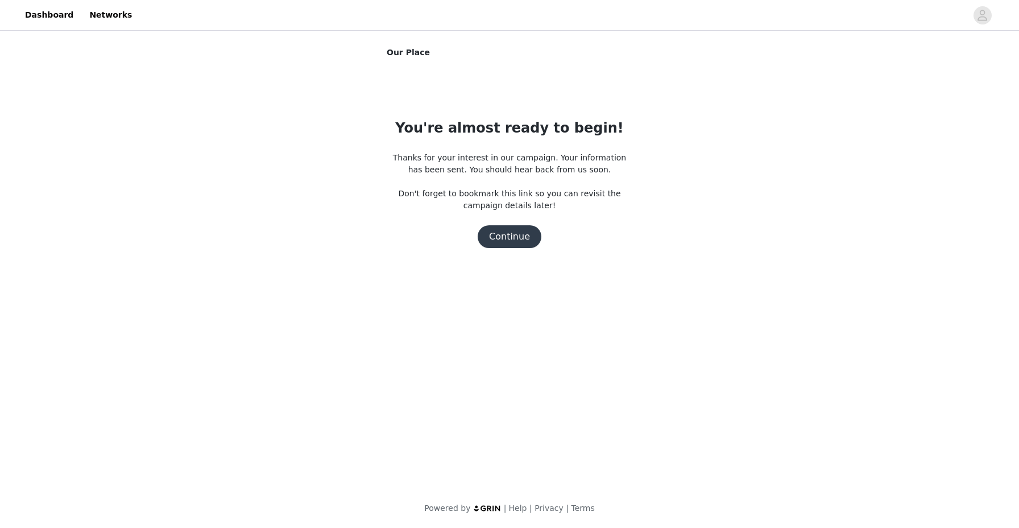
click at [509, 241] on button "Continue" at bounding box center [510, 236] width 64 height 23
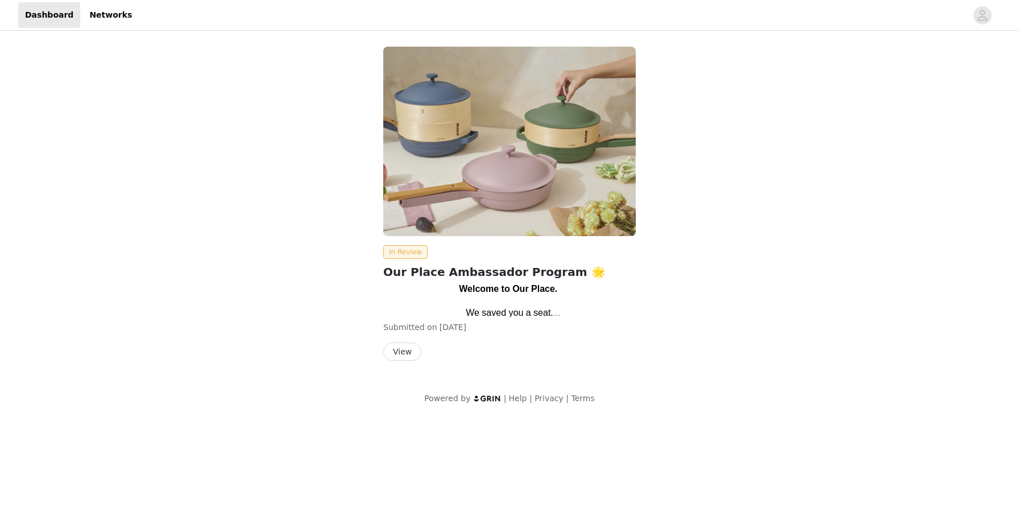
click at [398, 356] on button "View" at bounding box center [402, 351] width 38 height 18
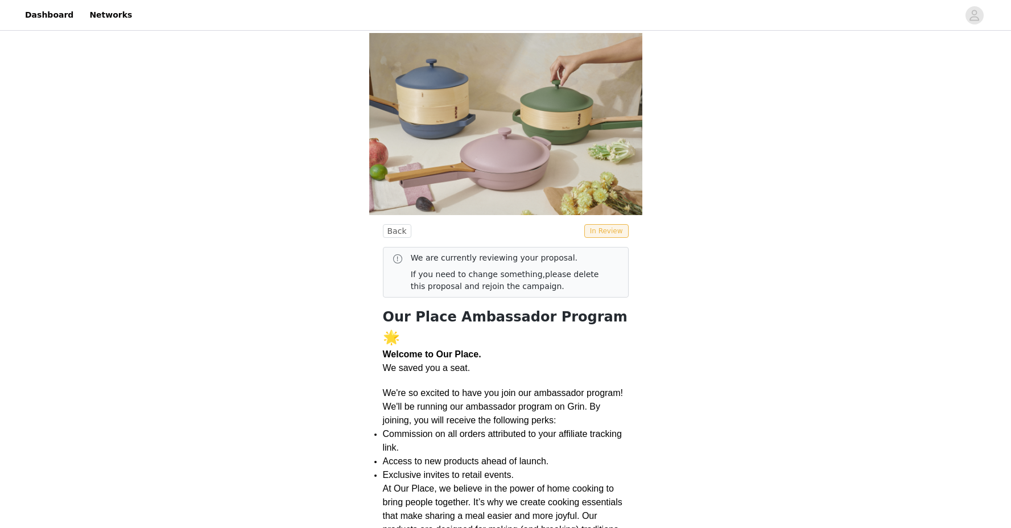
scroll to position [8, 0]
